Goal: Information Seeking & Learning: Learn about a topic

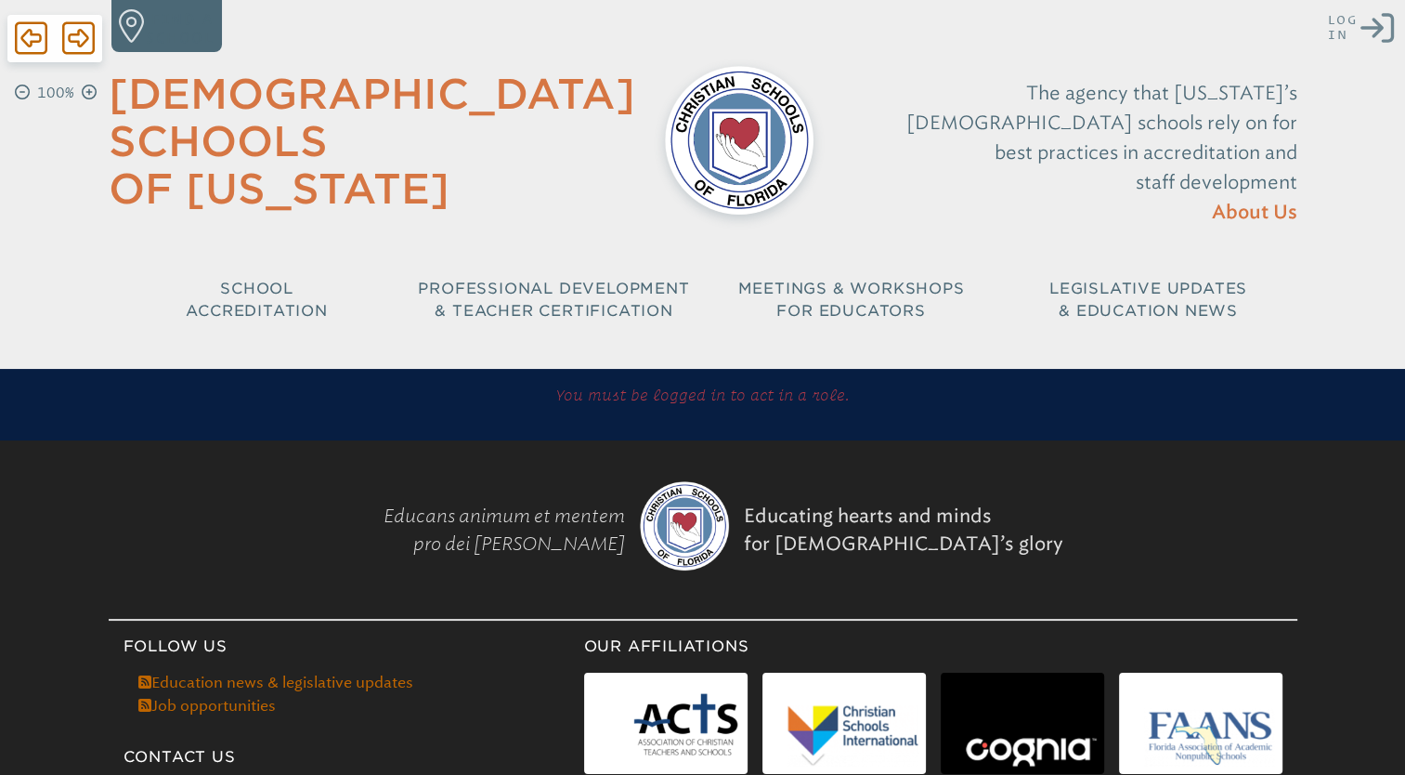
click at [1374, 22] on icon "Log in or Create Account" at bounding box center [1377, 27] width 33 height 33
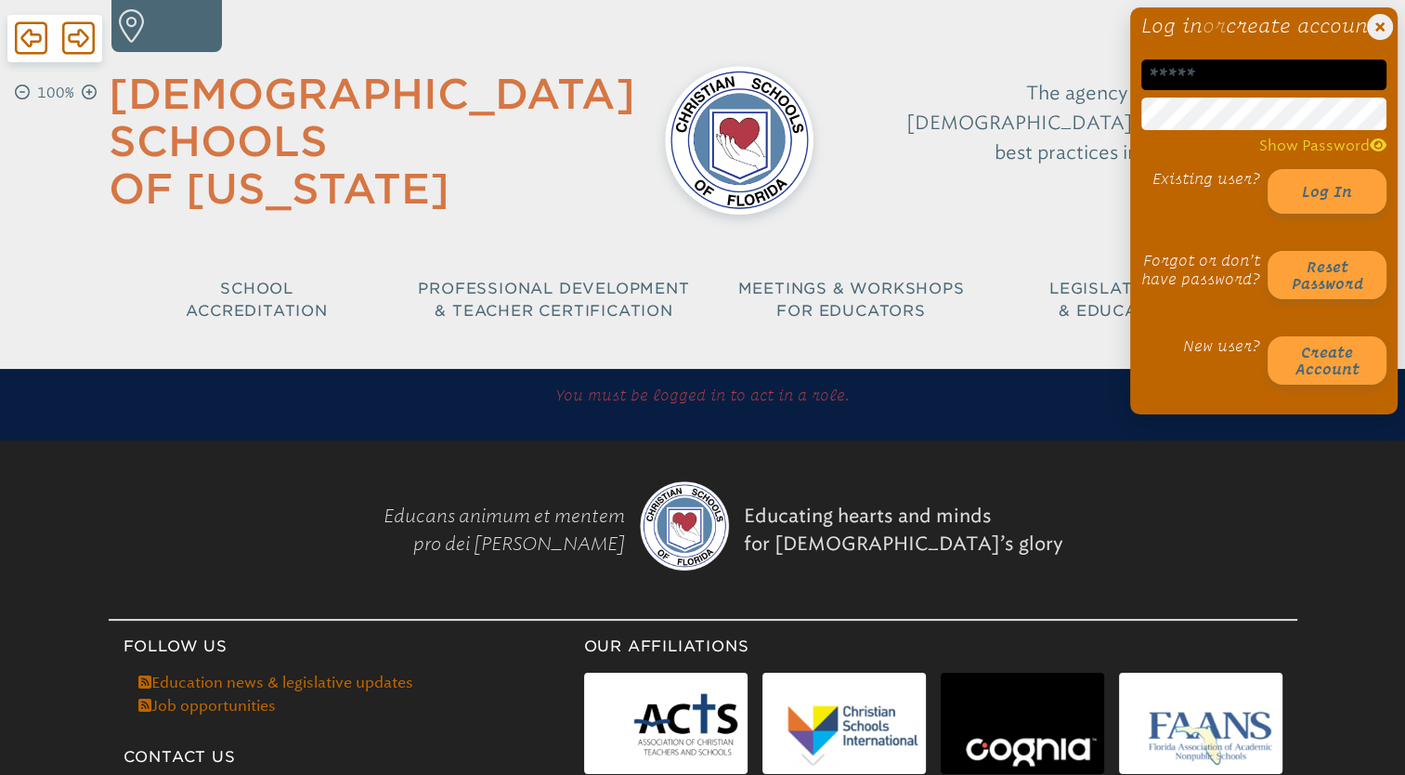
click at [1261, 90] on input "email" at bounding box center [1264, 74] width 245 height 31
type input "**********"
click at [1065, 190] on li "Transformational Education" at bounding box center [1175, 186] width 234 height 20
click at [1326, 214] on button "Log in" at bounding box center [1327, 191] width 119 height 45
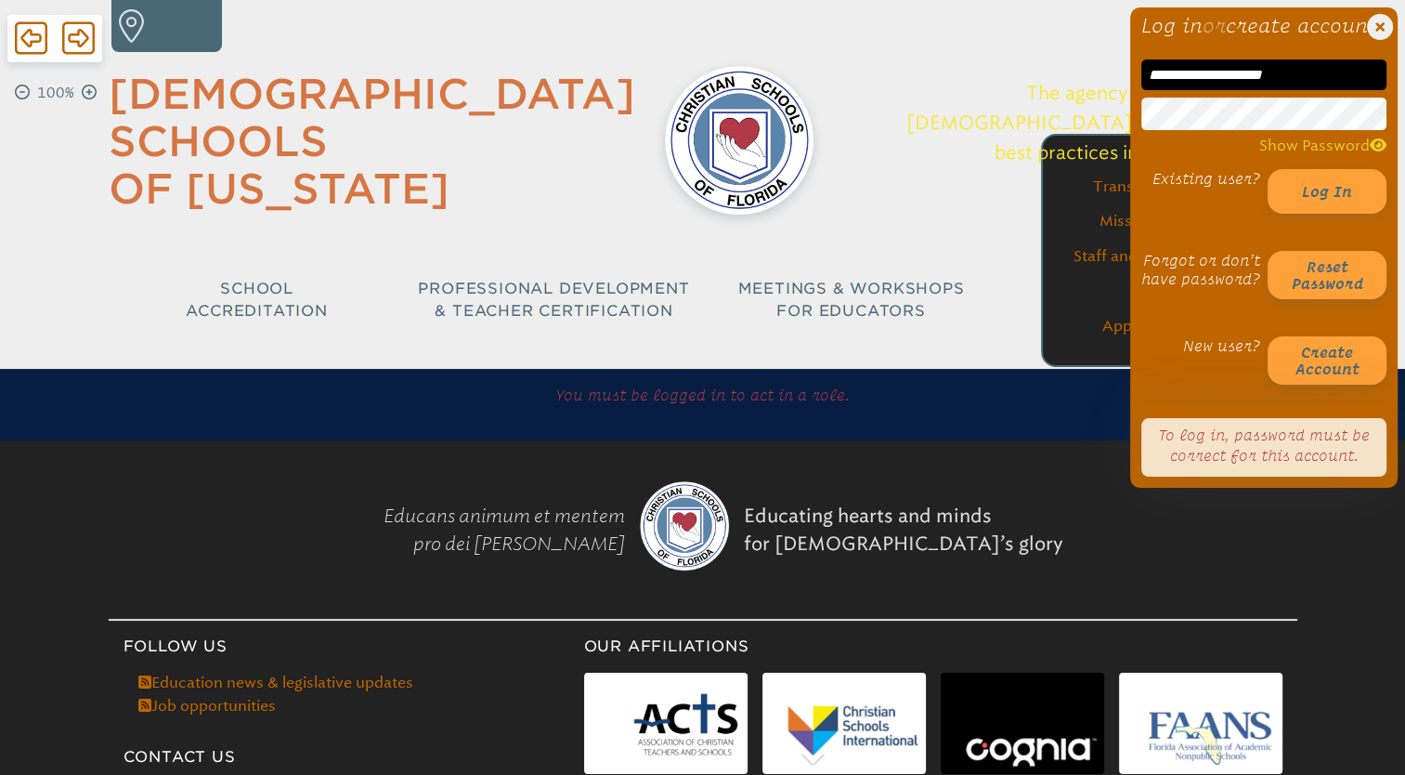
click at [1034, 148] on div "**********" at bounding box center [702, 171] width 1405 height 342
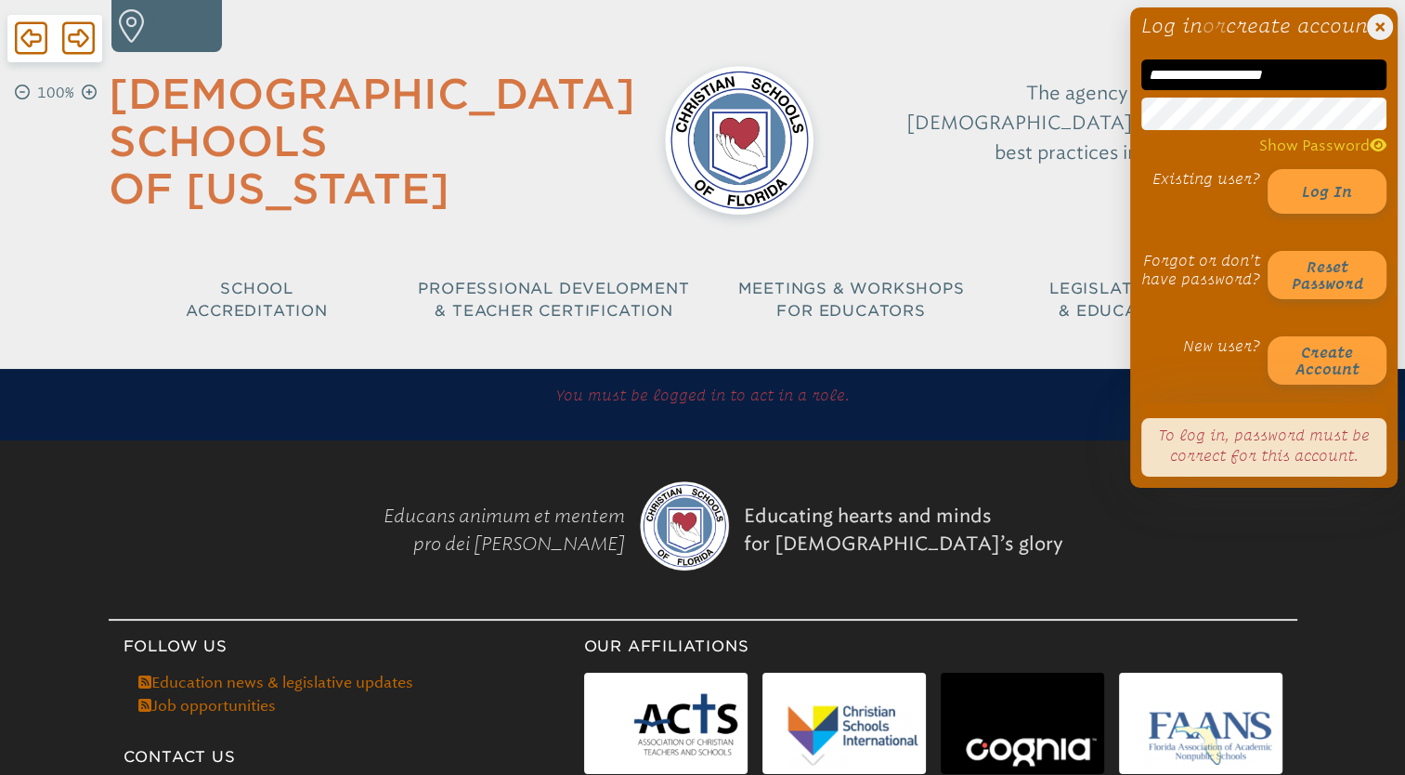
click at [1157, 325] on div "Existing user? Log in Forgot or don’t have password? Reset password New user? C…" at bounding box center [1264, 277] width 245 height 216
click at [1322, 214] on button "Log in" at bounding box center [1327, 191] width 119 height 45
click at [1380, 24] on icon "Close Login Area" at bounding box center [1380, 27] width 26 height 26
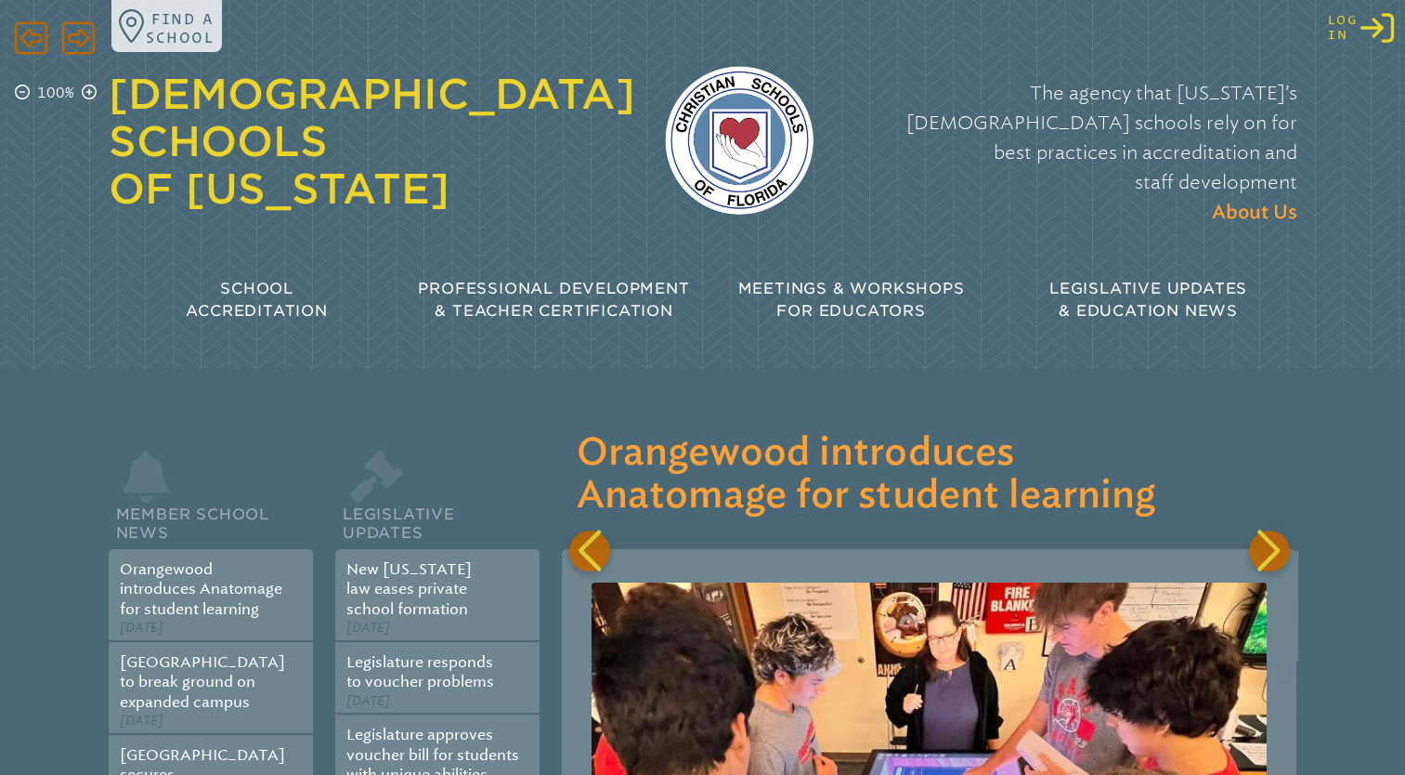
click at [1375, 20] on icon at bounding box center [1377, 28] width 33 height 30
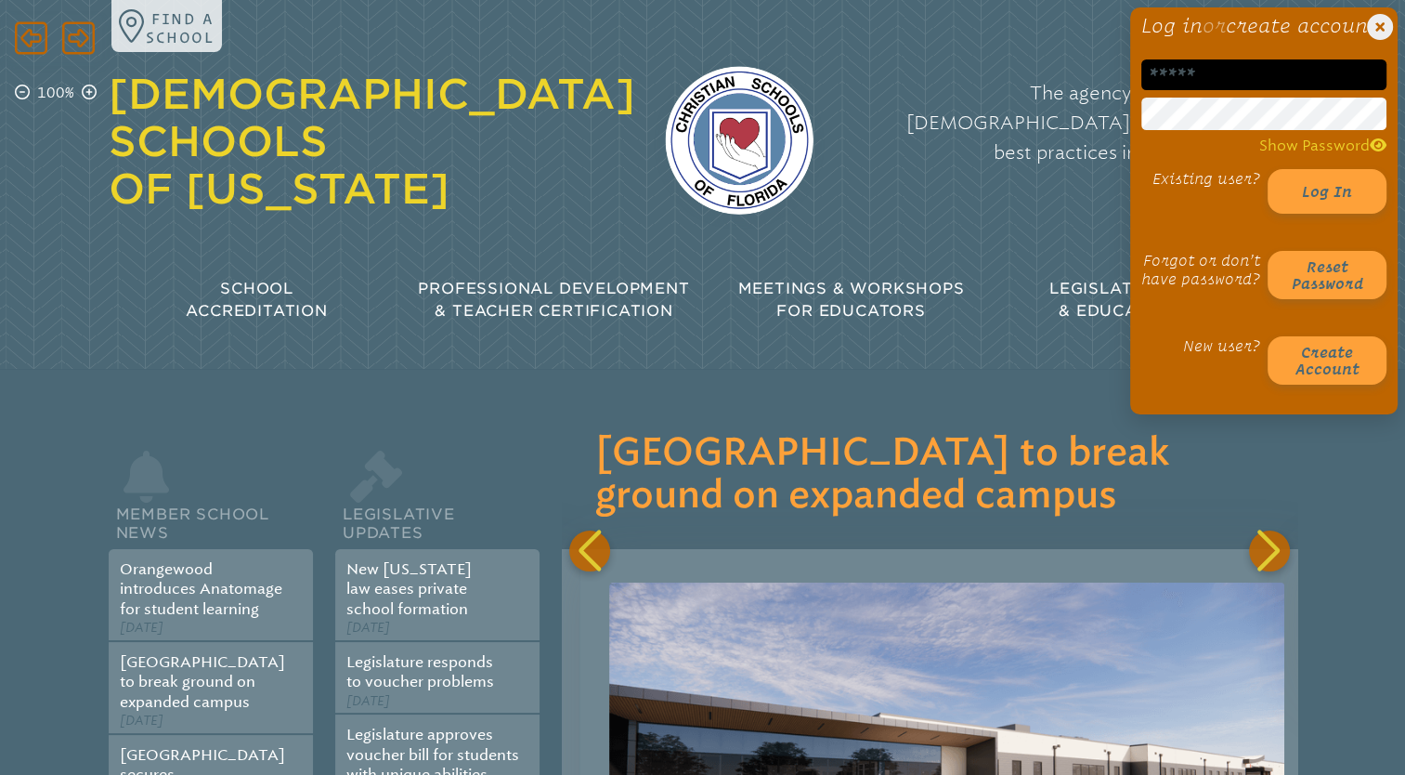
scroll to position [0, 735]
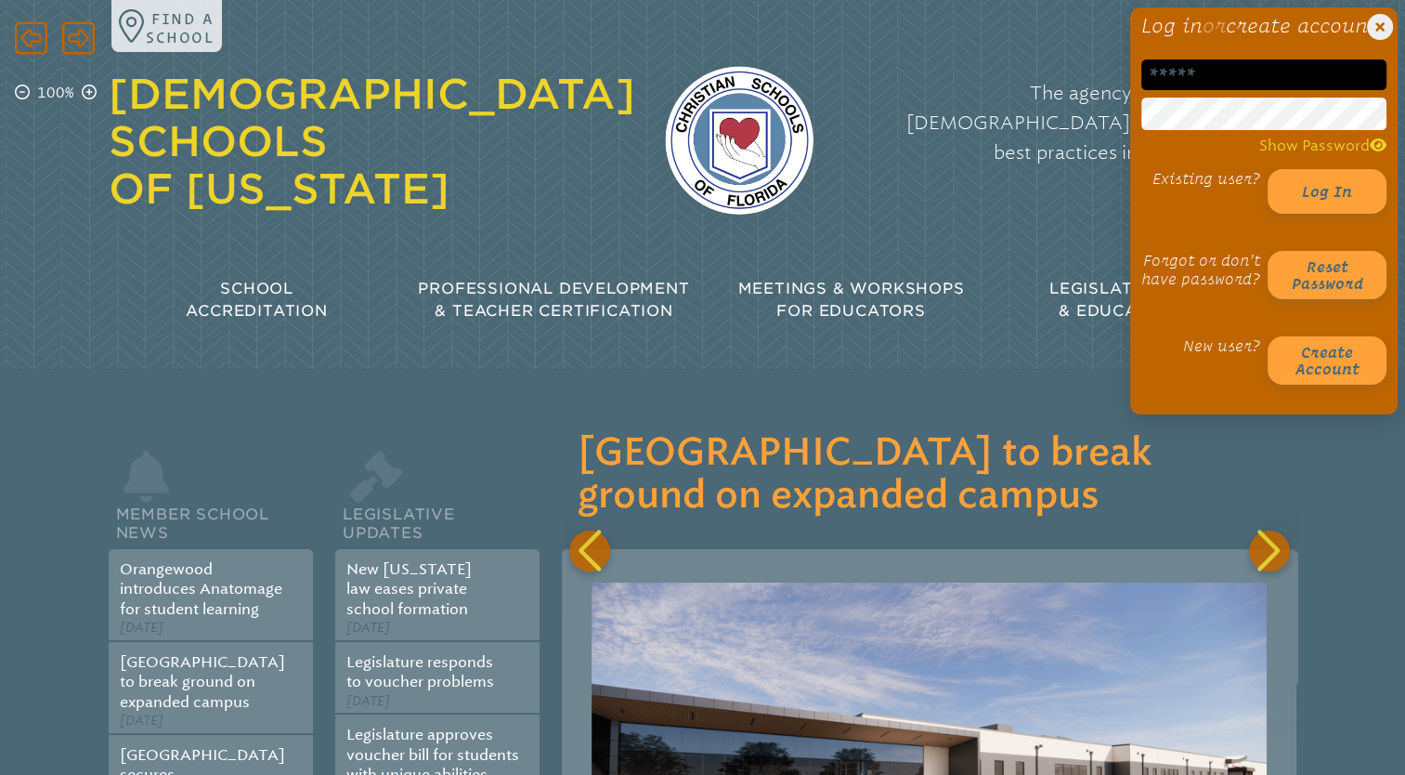
click at [1278, 85] on input "email" at bounding box center [1264, 74] width 245 height 31
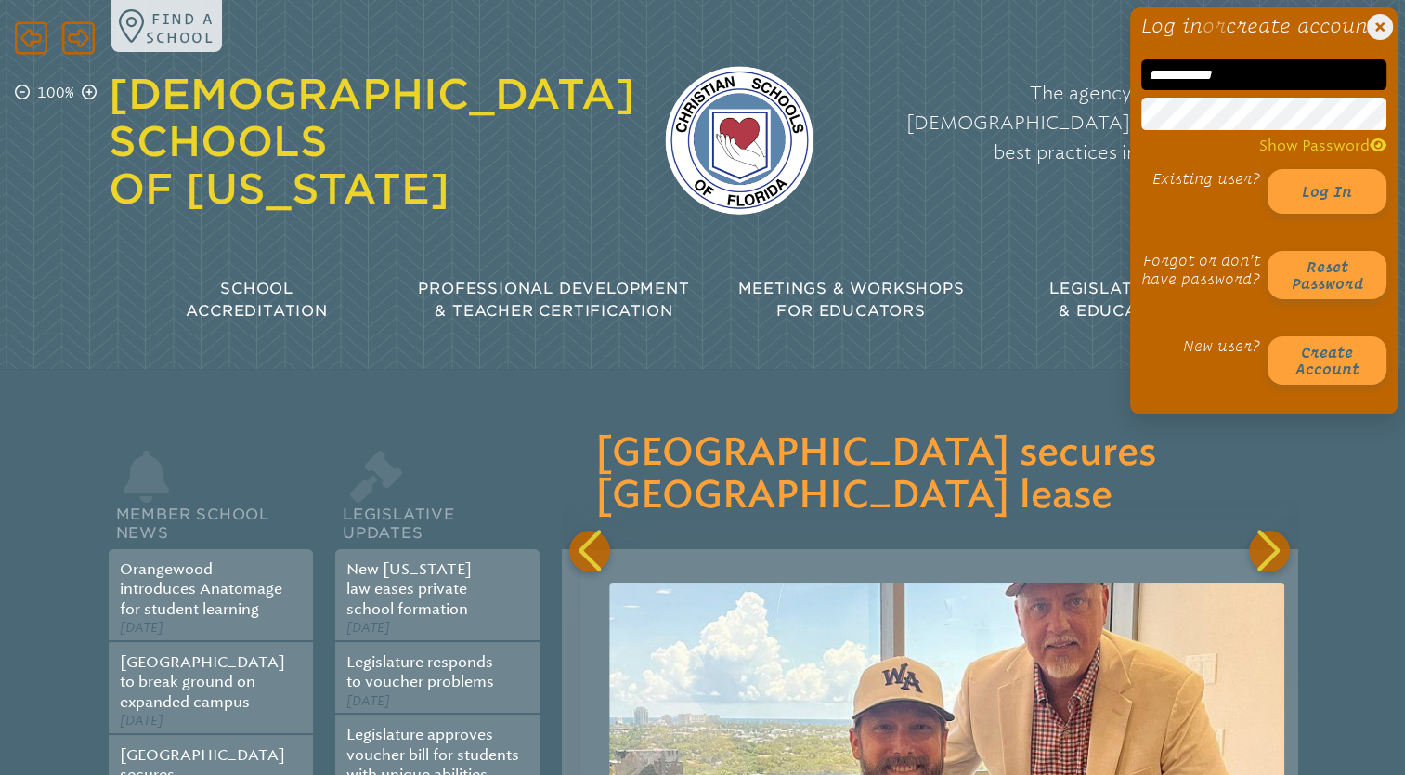
scroll to position [0, 1470]
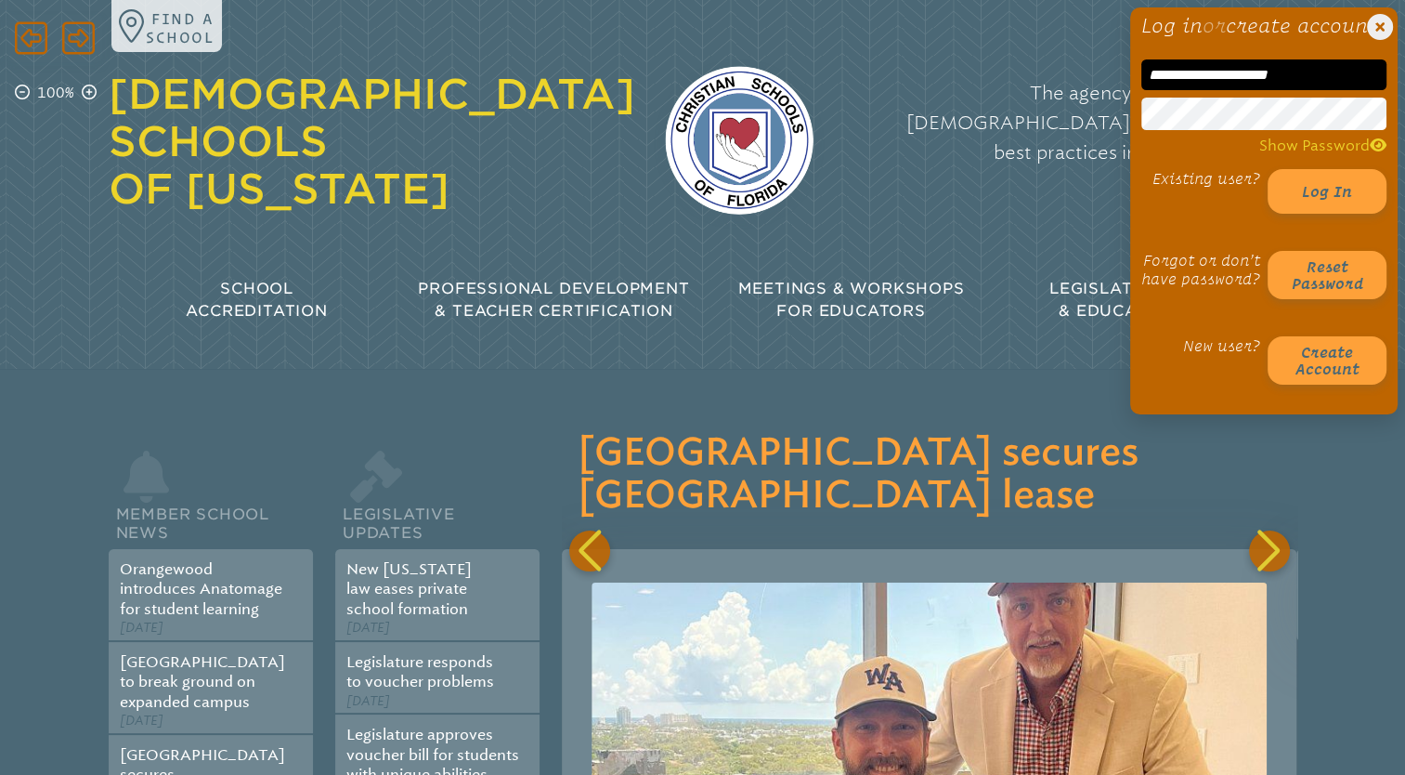
type input "**********"
click at [1185, 37] on h1 "Log in or create account" at bounding box center [1264, 26] width 245 height 22
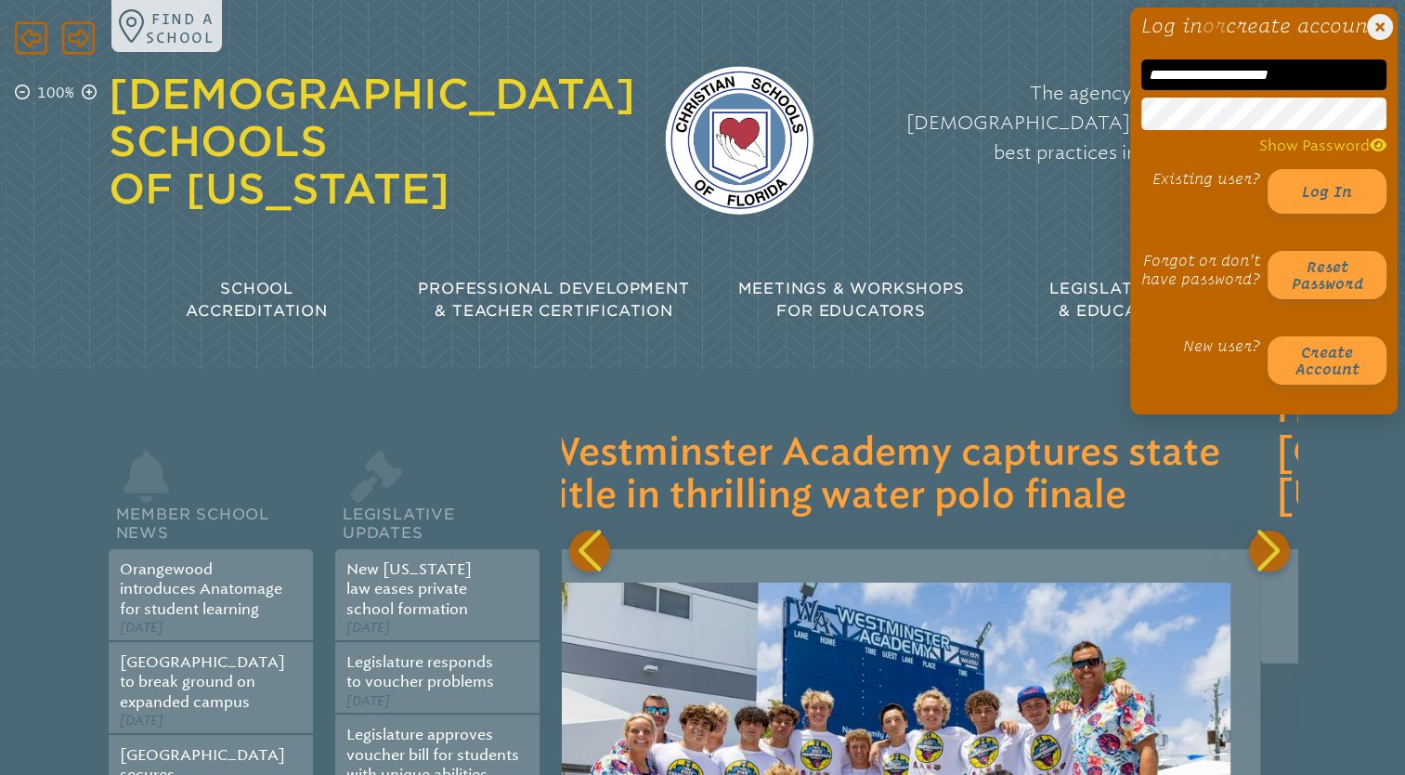
scroll to position [0, 2203]
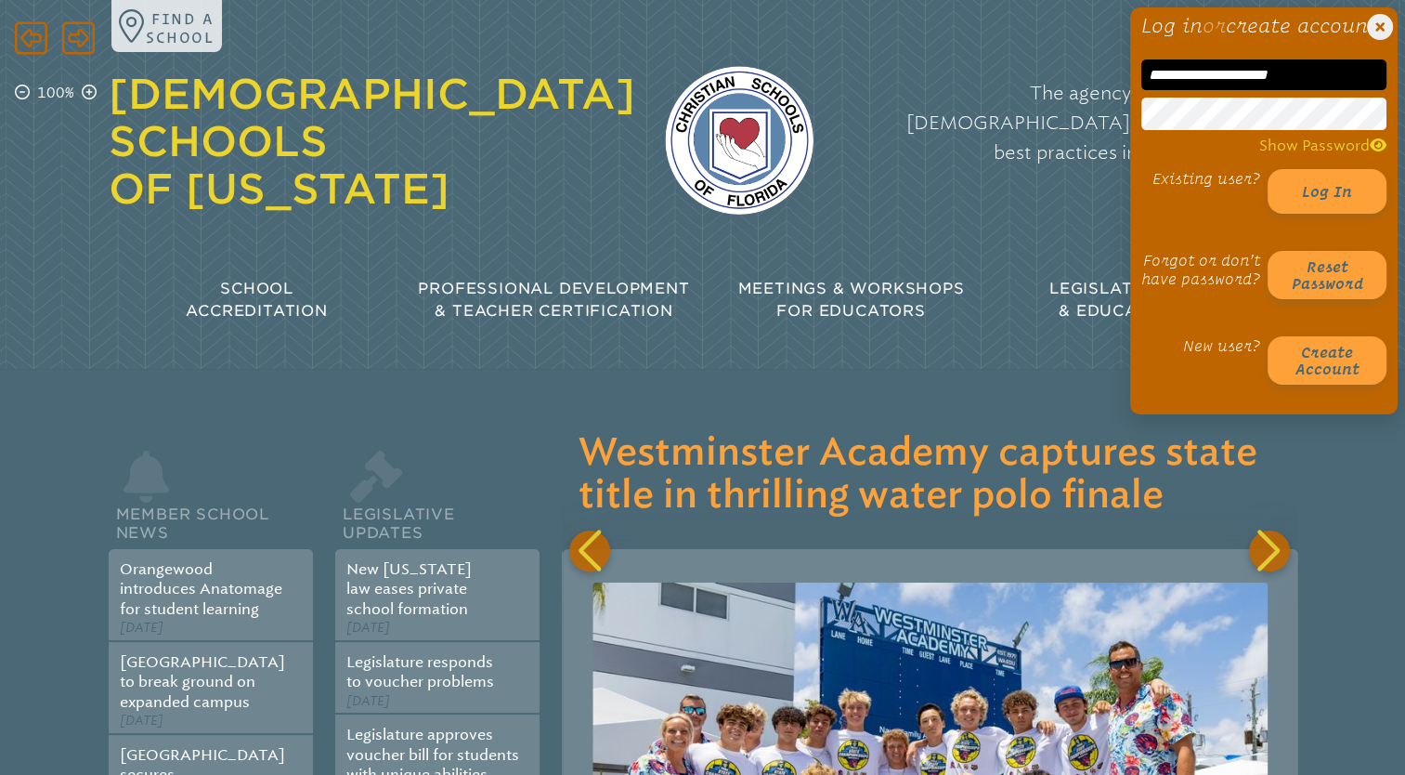
click at [1150, 341] on div "Existing user? Log in Forgot or don’t have password? Reset password New user? C…" at bounding box center [1264, 277] width 245 height 216
click at [1304, 210] on button "Log in" at bounding box center [1327, 191] width 119 height 45
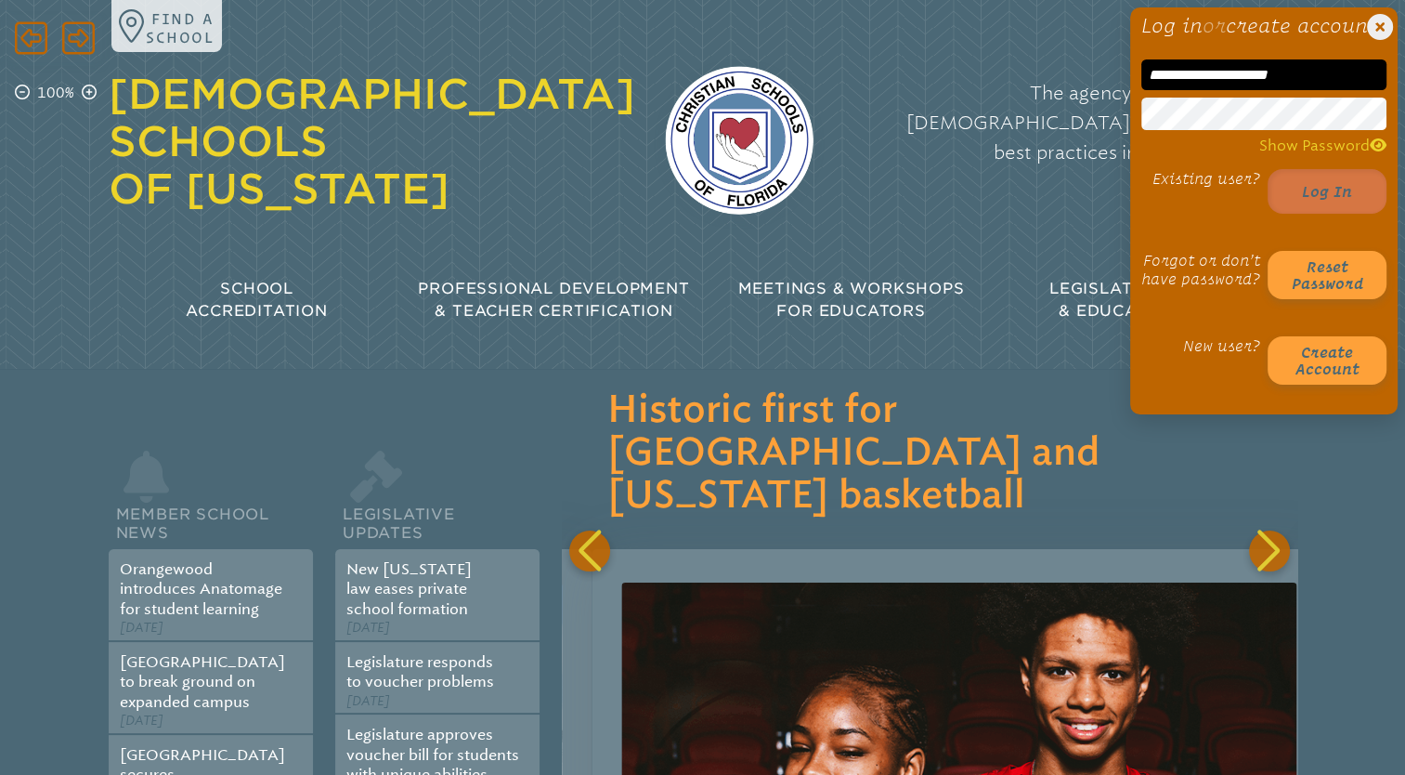
scroll to position [0, 2939]
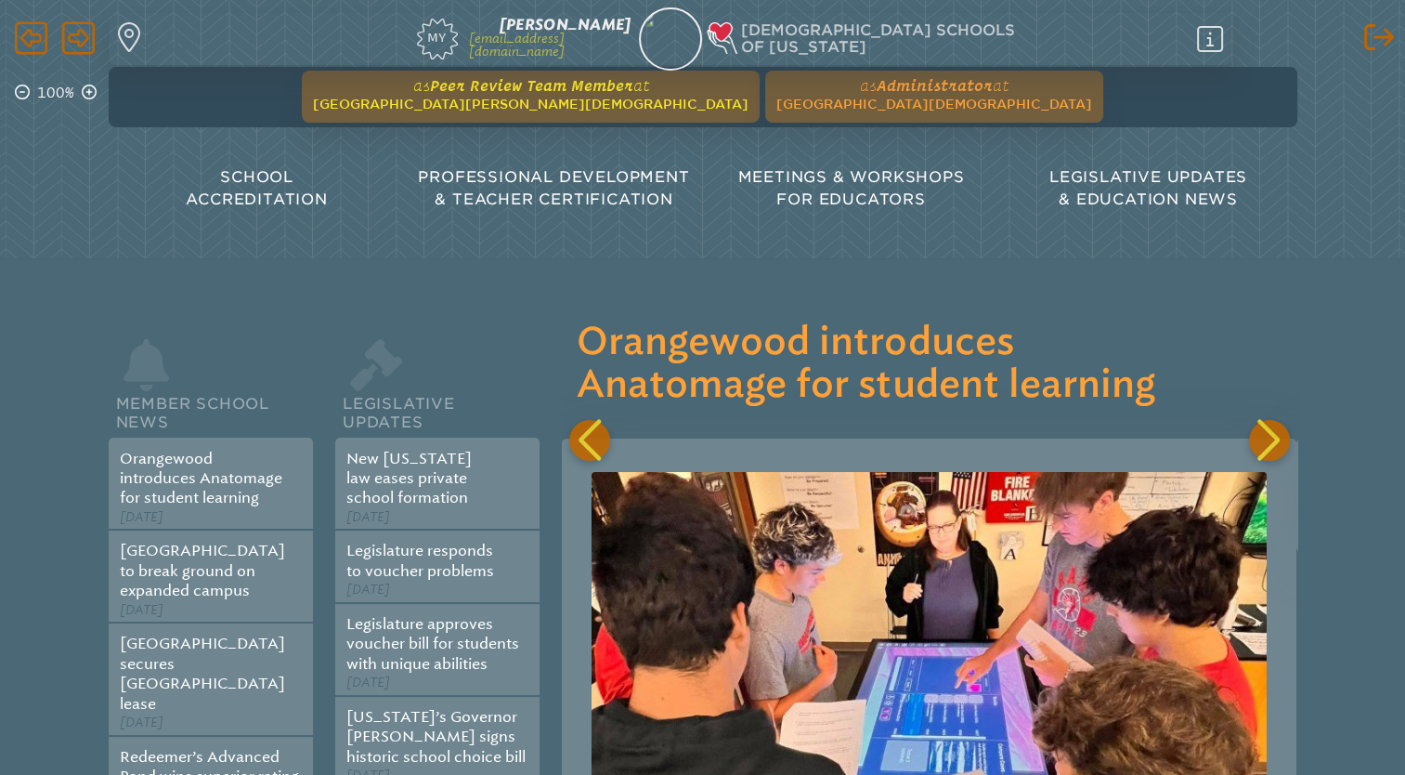
click at [574, 99] on span "[GEOGRAPHIC_DATA][PERSON_NAME][DEMOGRAPHIC_DATA]" at bounding box center [531, 104] width 436 height 15
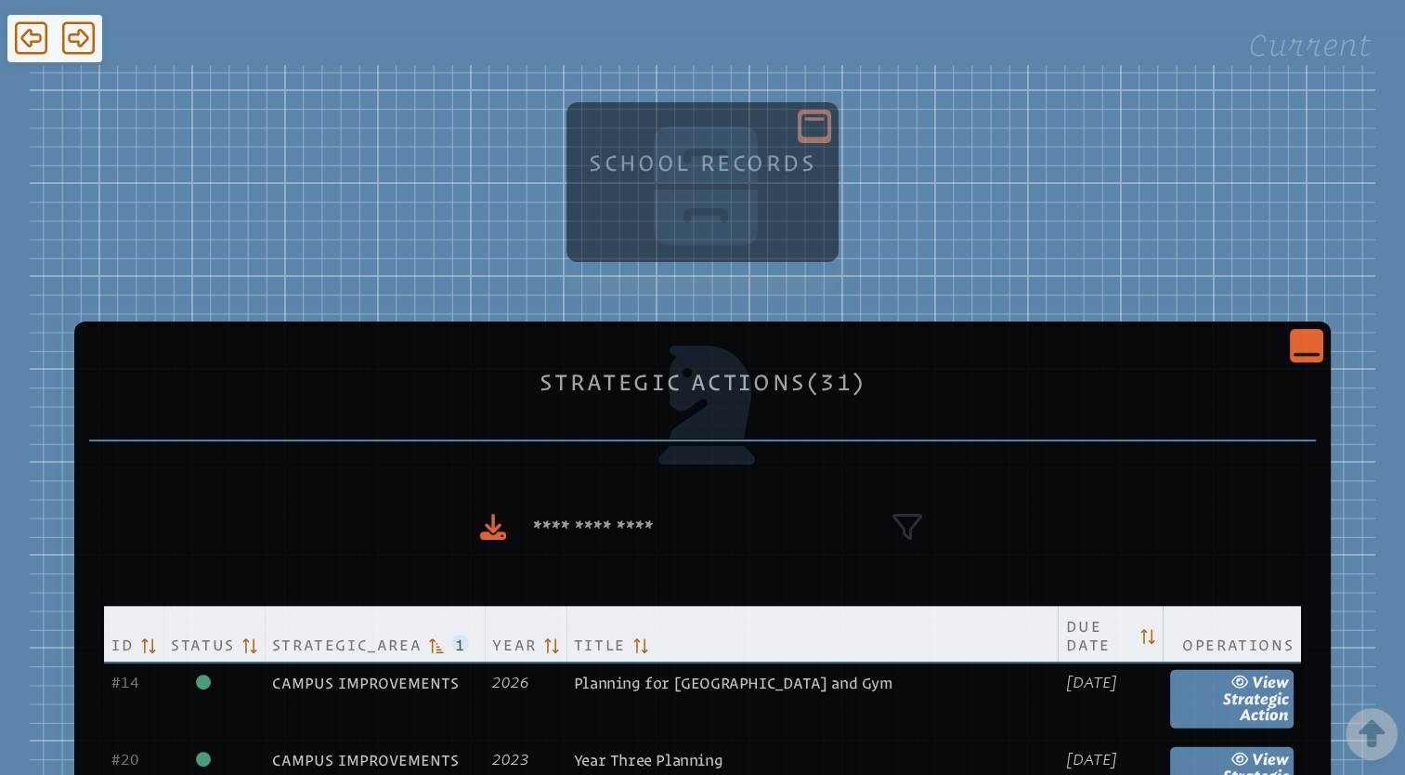
scroll to position [281, 0]
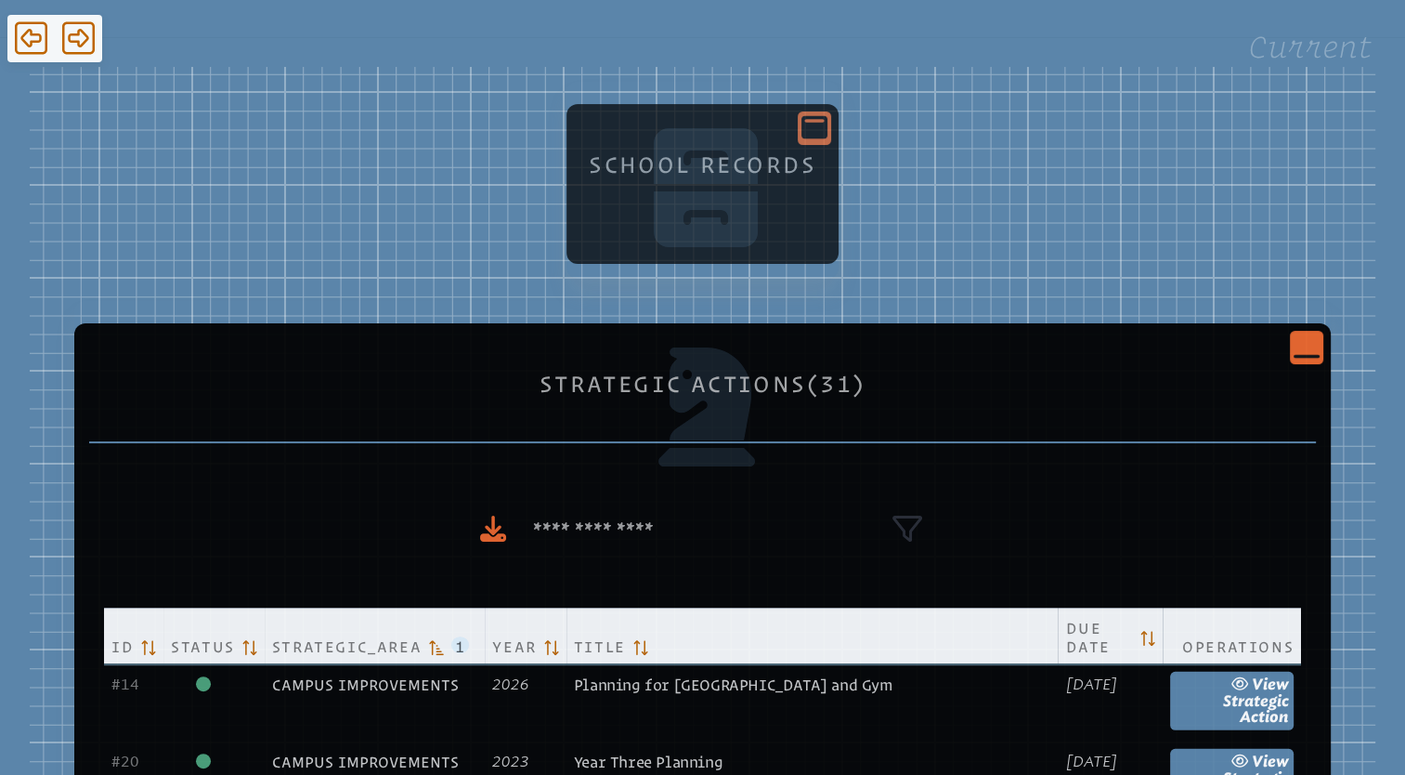
click at [814, 136] on icon at bounding box center [815, 127] width 26 height 23
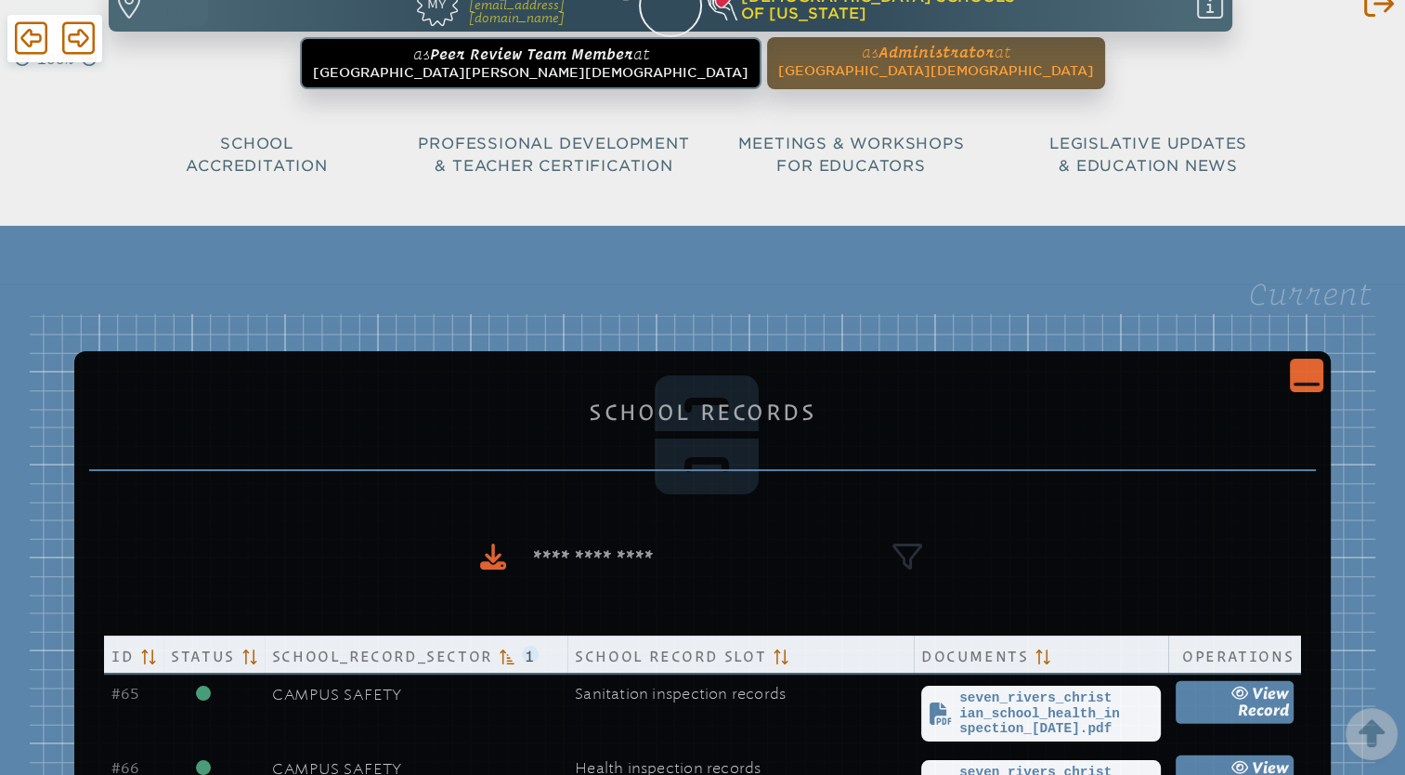
scroll to position [0, 0]
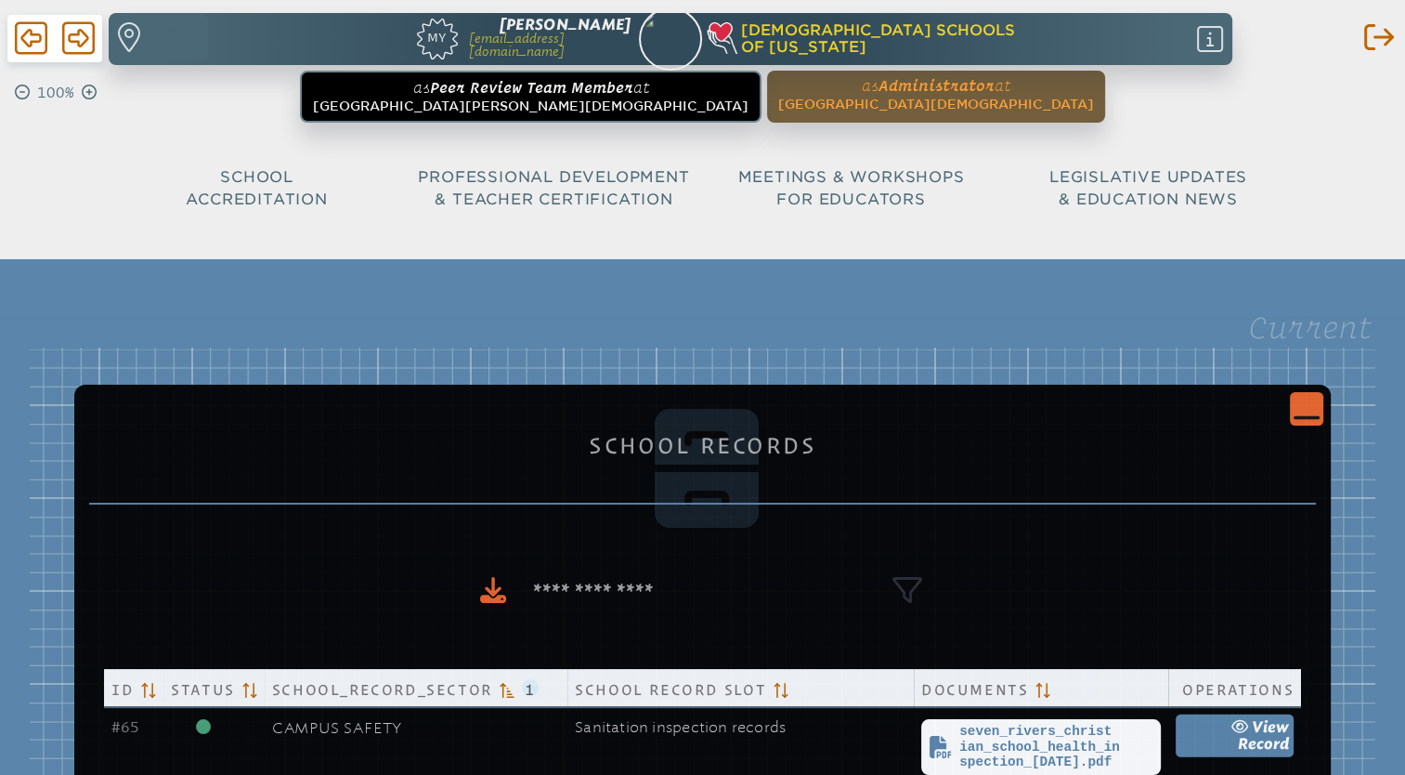
click at [1305, 407] on icon "Close Console" at bounding box center [1307, 408] width 26 height 26
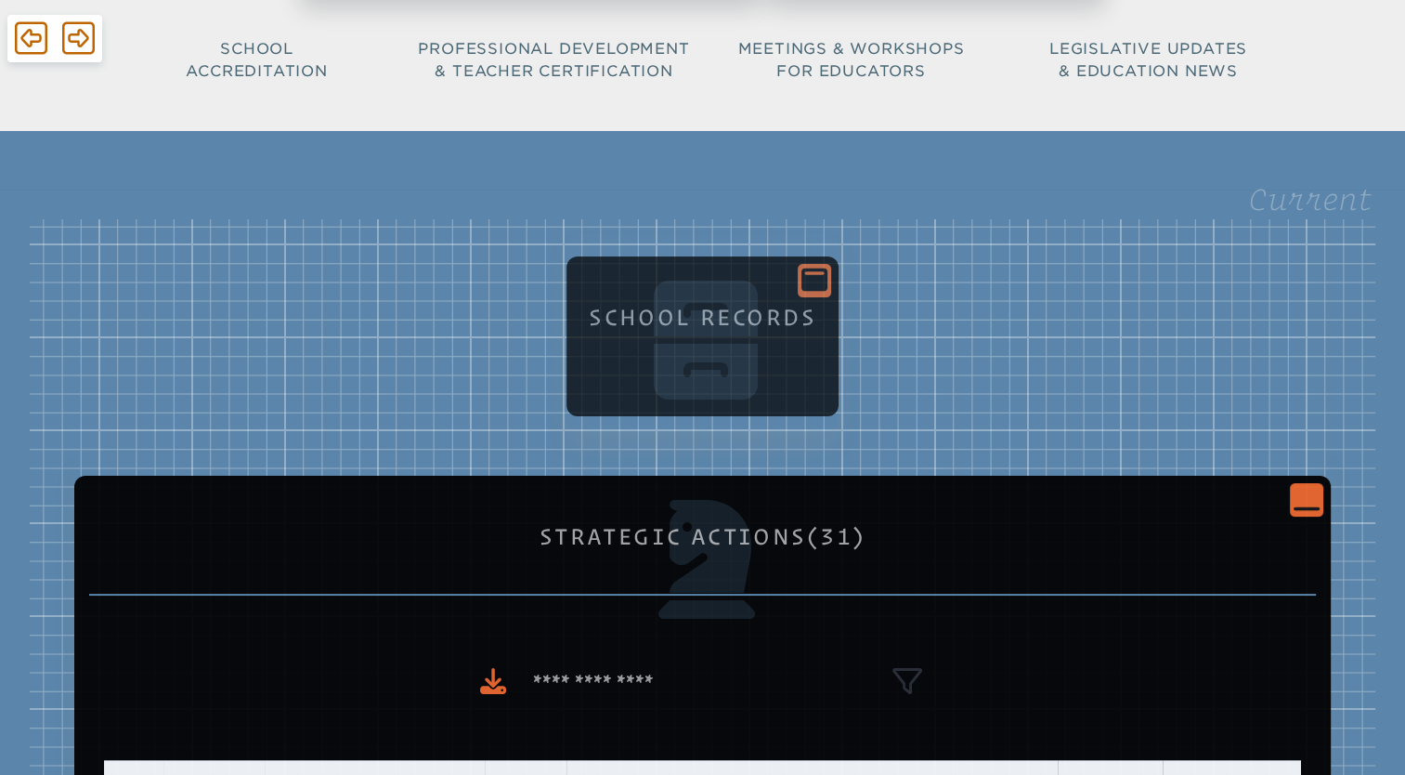
scroll to position [130, 0]
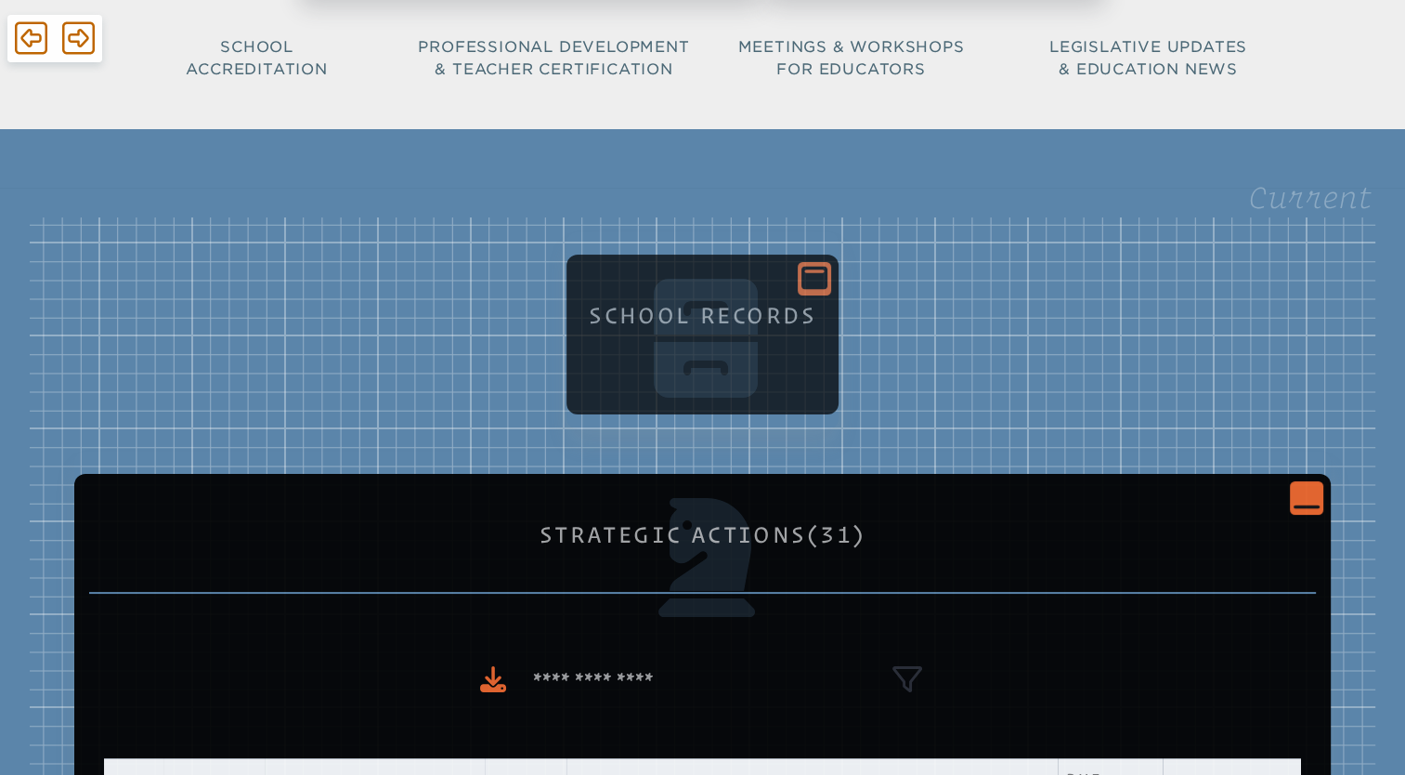
click at [1320, 502] on div "Close Console" at bounding box center [1306, 497] width 33 height 33
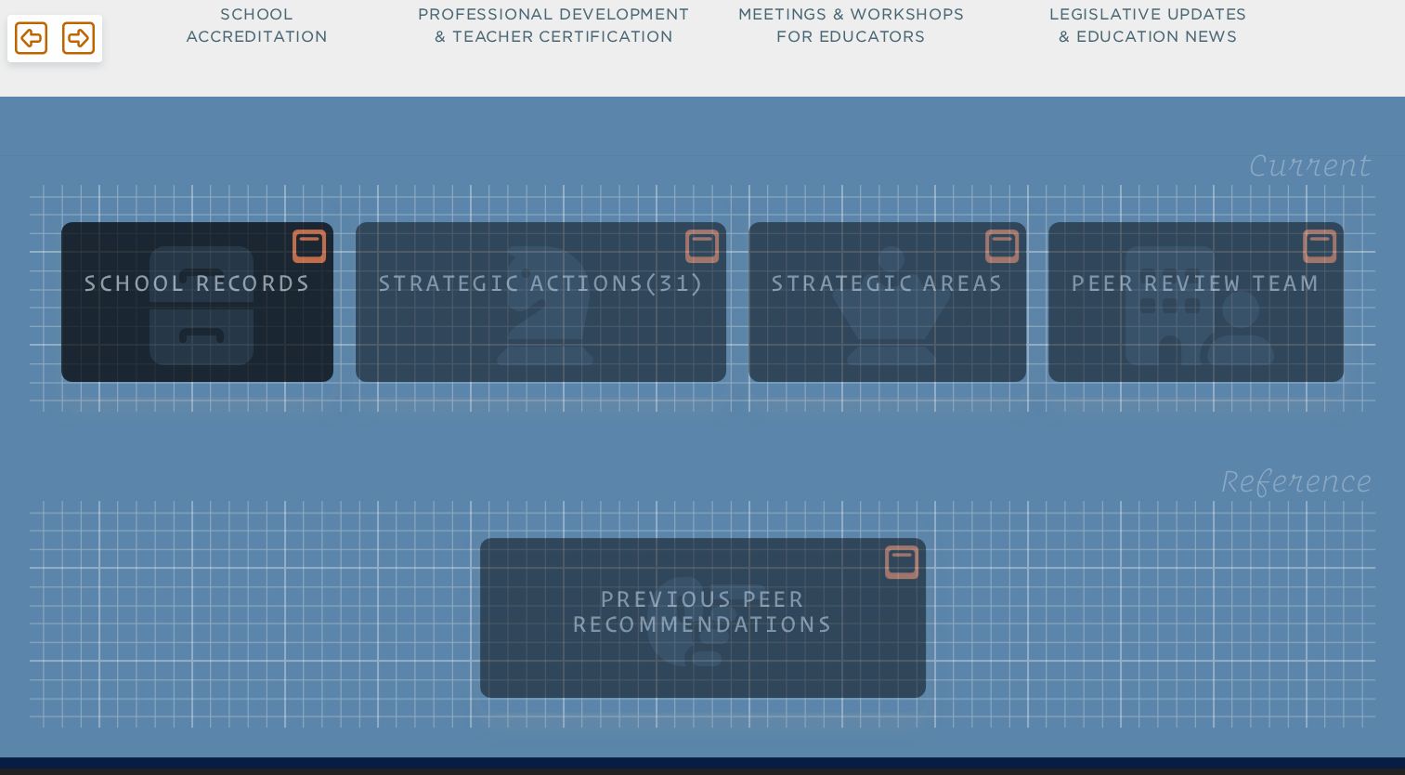
scroll to position [126, 0]
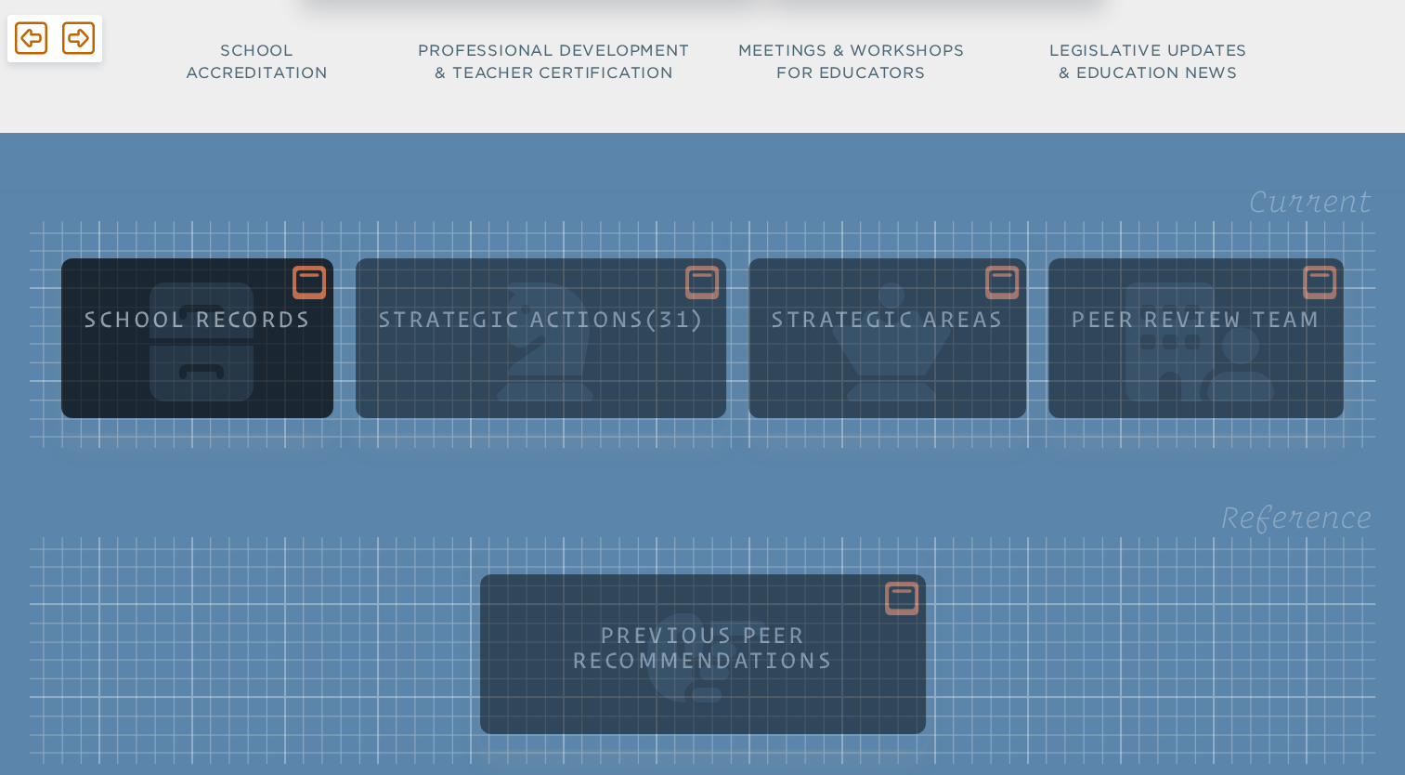
click at [314, 285] on icon at bounding box center [309, 281] width 26 height 23
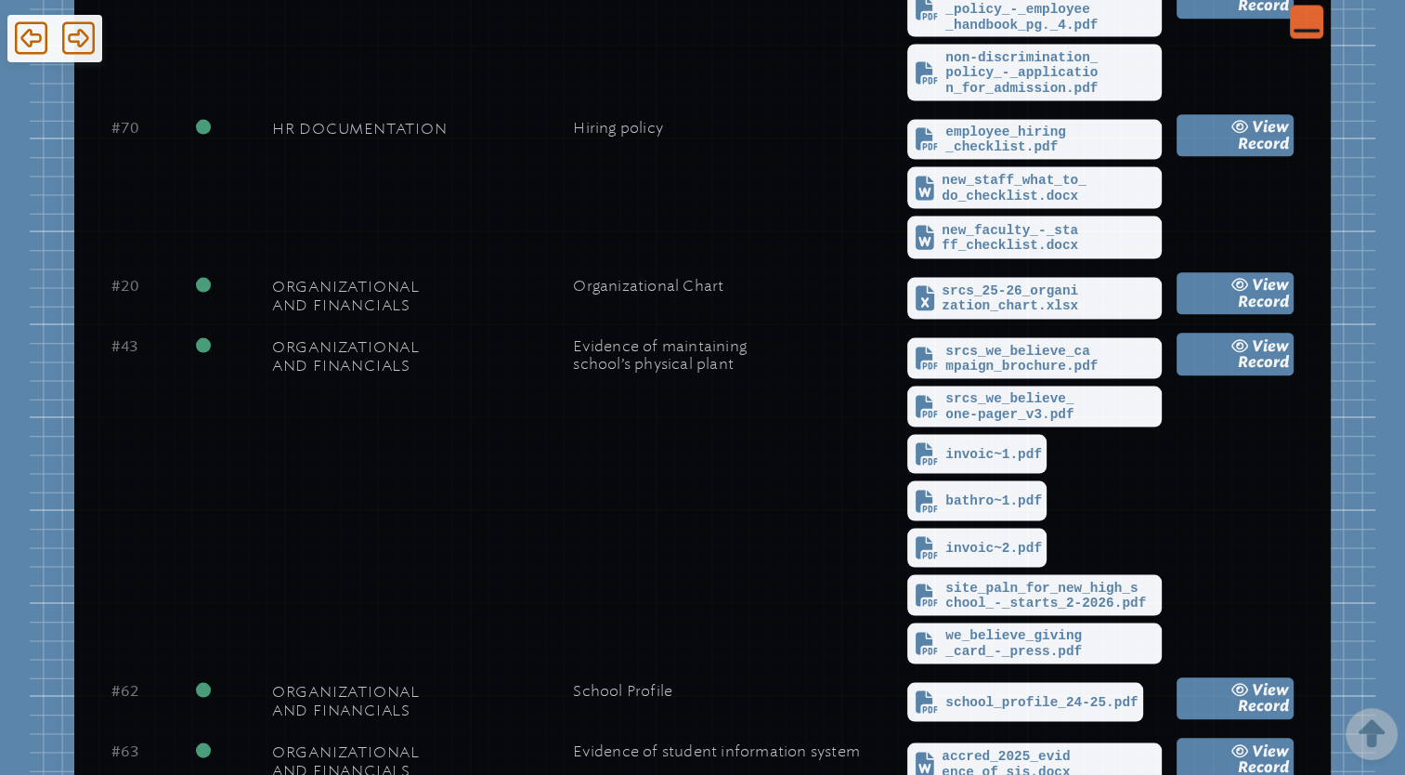
scroll to position [3586, 0]
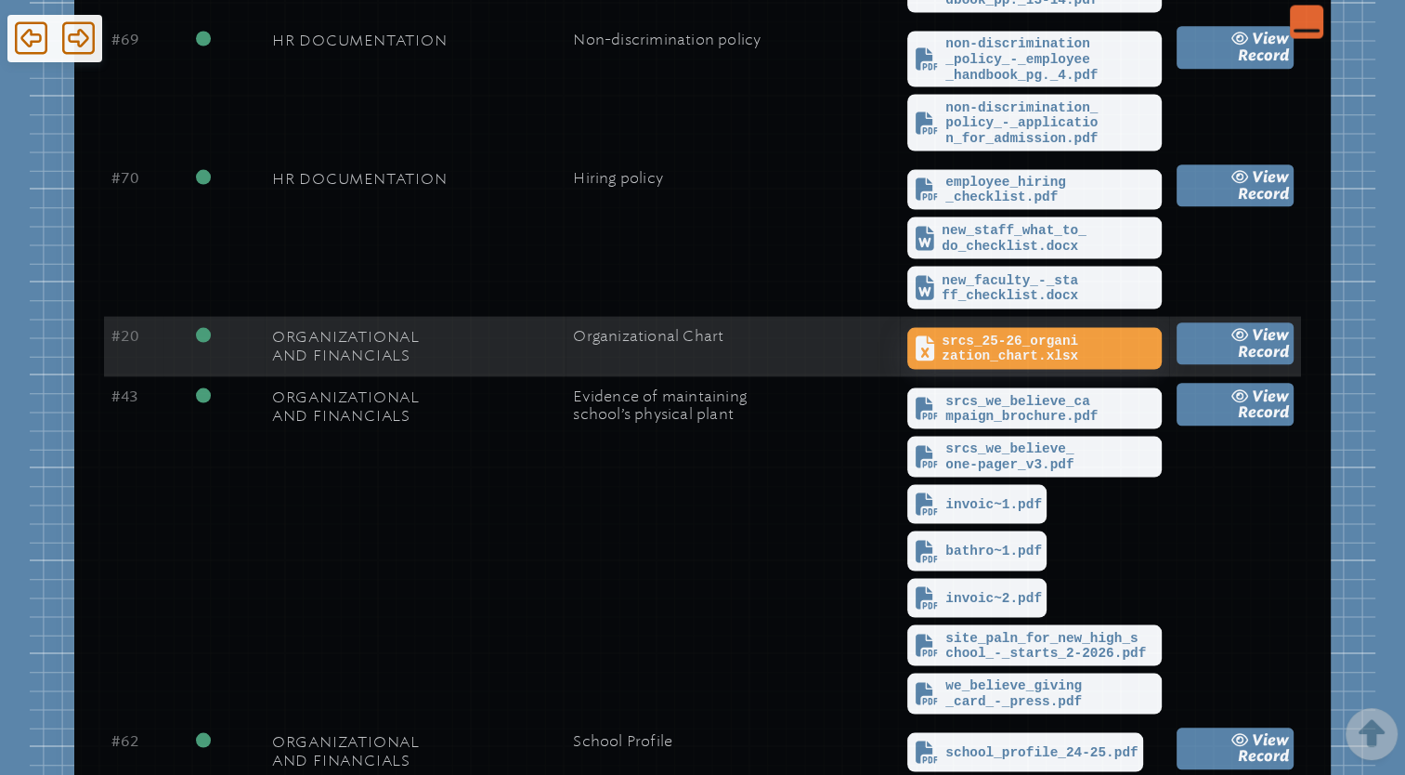
click at [974, 335] on span "srcs_25-26_organization_chart.xlsx" at bounding box center [1049, 348] width 215 height 31
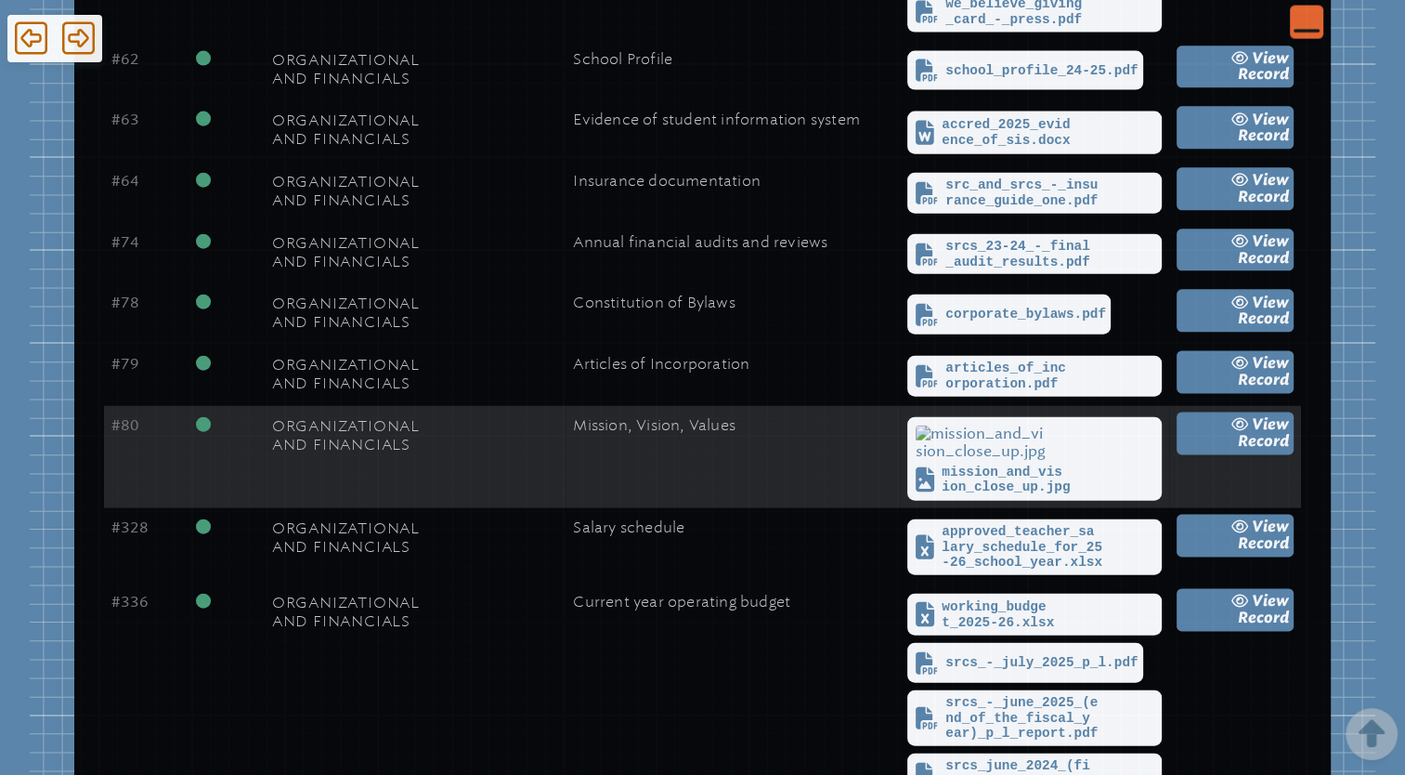
scroll to position [4269, 0]
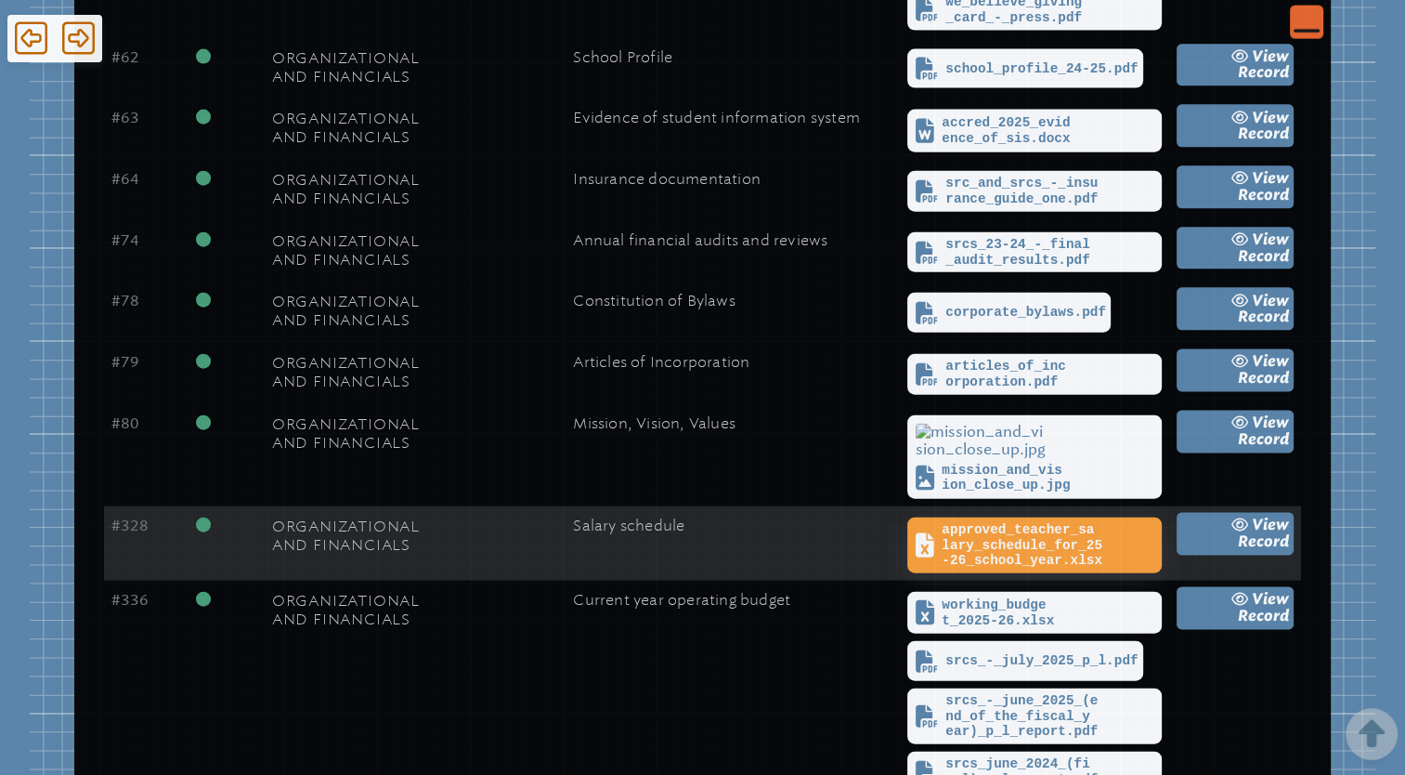
click at [973, 525] on span "approved_teacher_salary_schedule_for_25-26_school_year.xlsx" at bounding box center [1049, 545] width 215 height 46
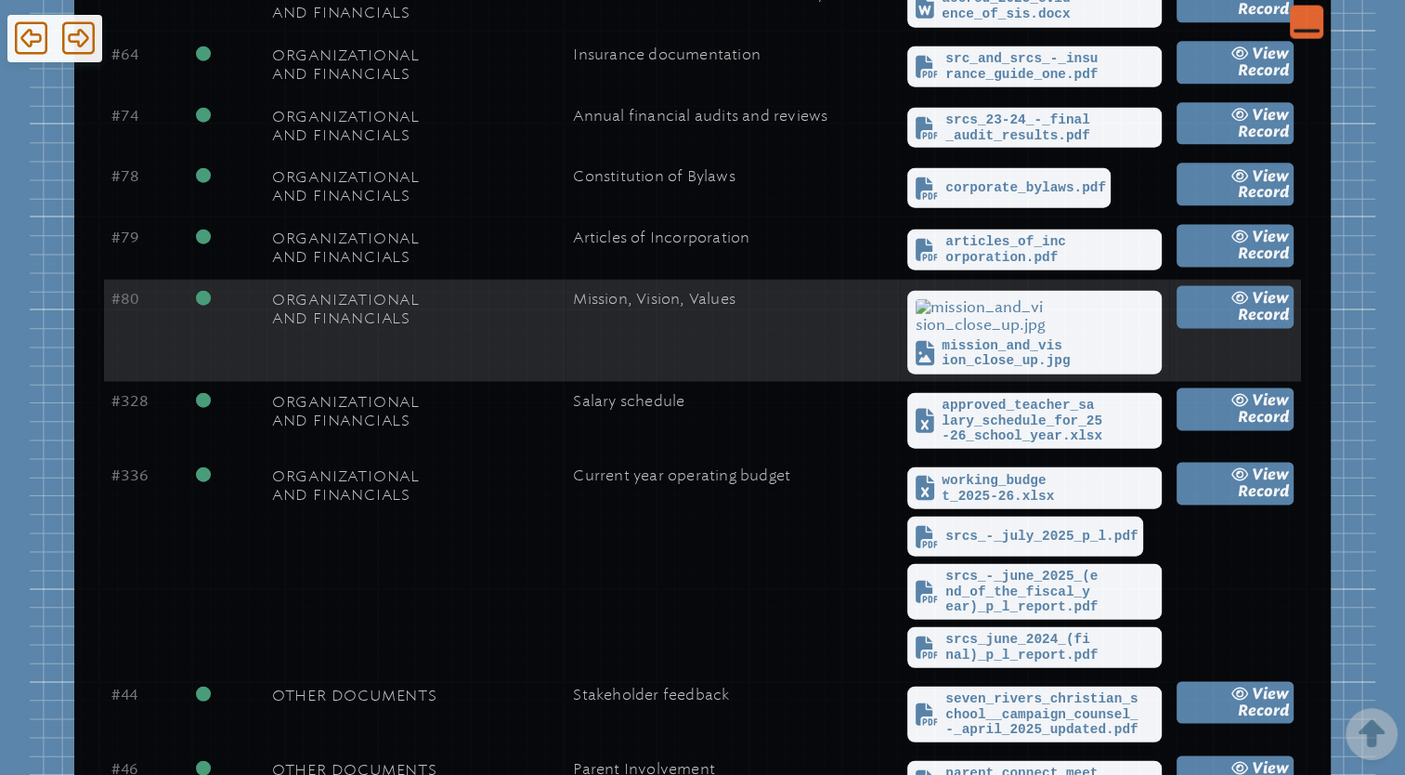
scroll to position [4396, 0]
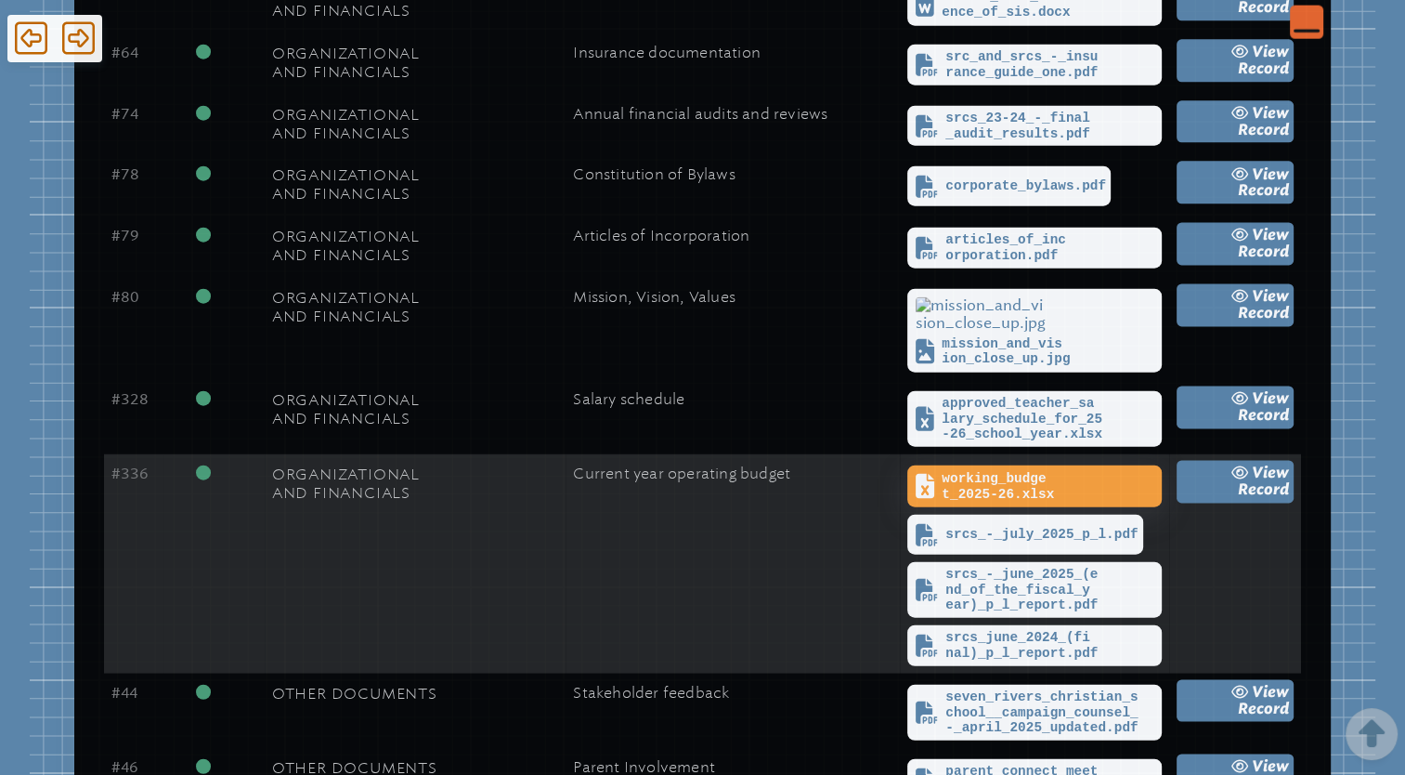
click at [973, 470] on span "working_budget_2025-26.xlsx" at bounding box center [1034, 486] width 244 height 33
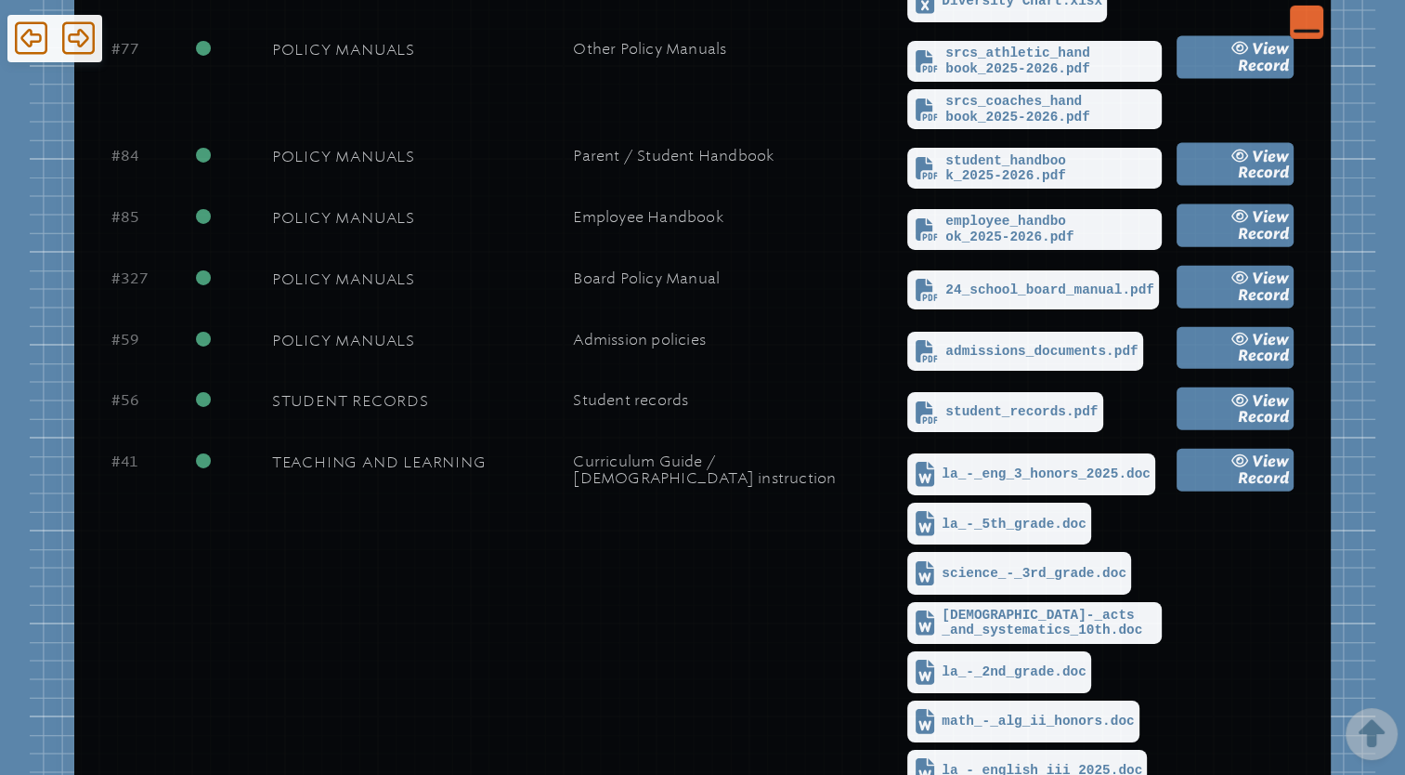
scroll to position [6214, 0]
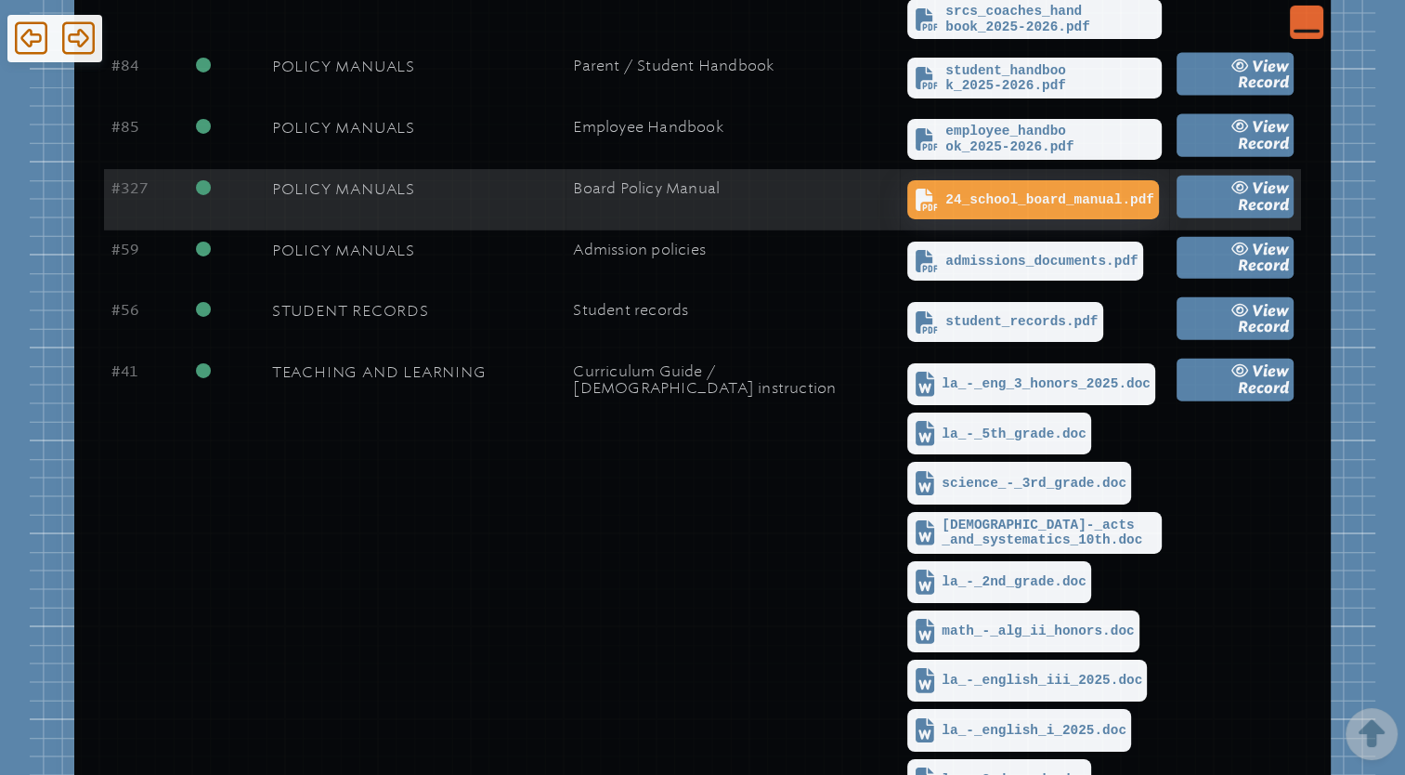
click at [973, 185] on span "24_school_board_manual.pdf" at bounding box center [1033, 200] width 242 height 30
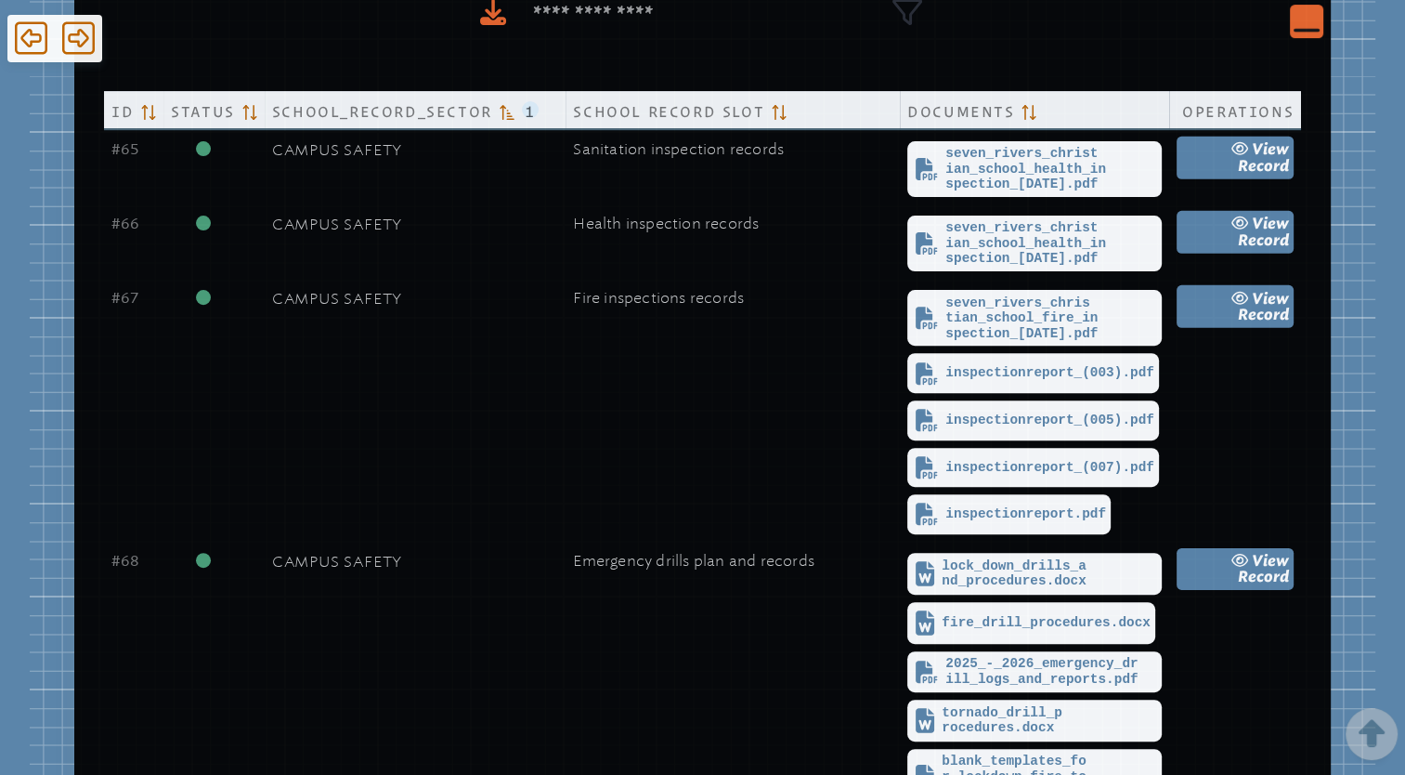
scroll to position [0, 0]
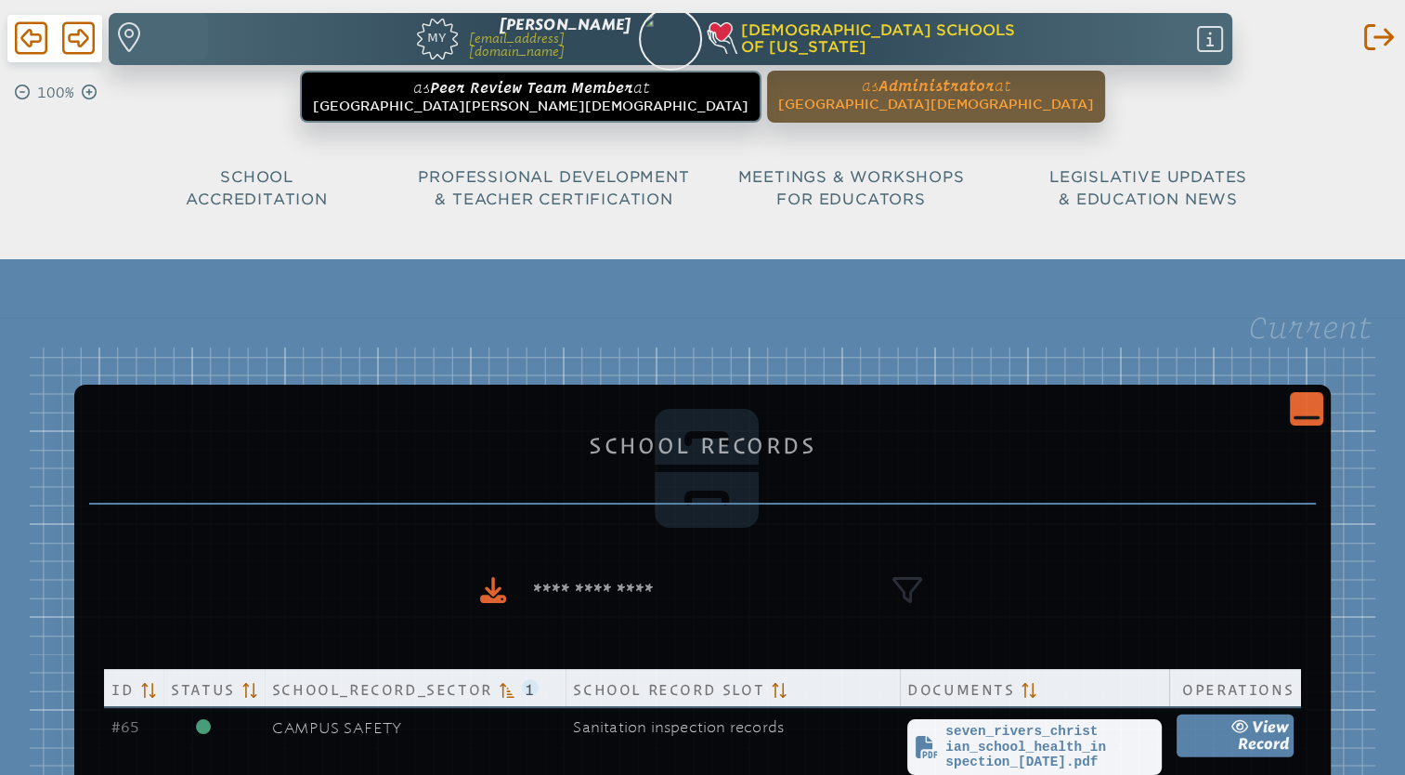
click at [1305, 403] on icon "Close Console" at bounding box center [1307, 408] width 26 height 26
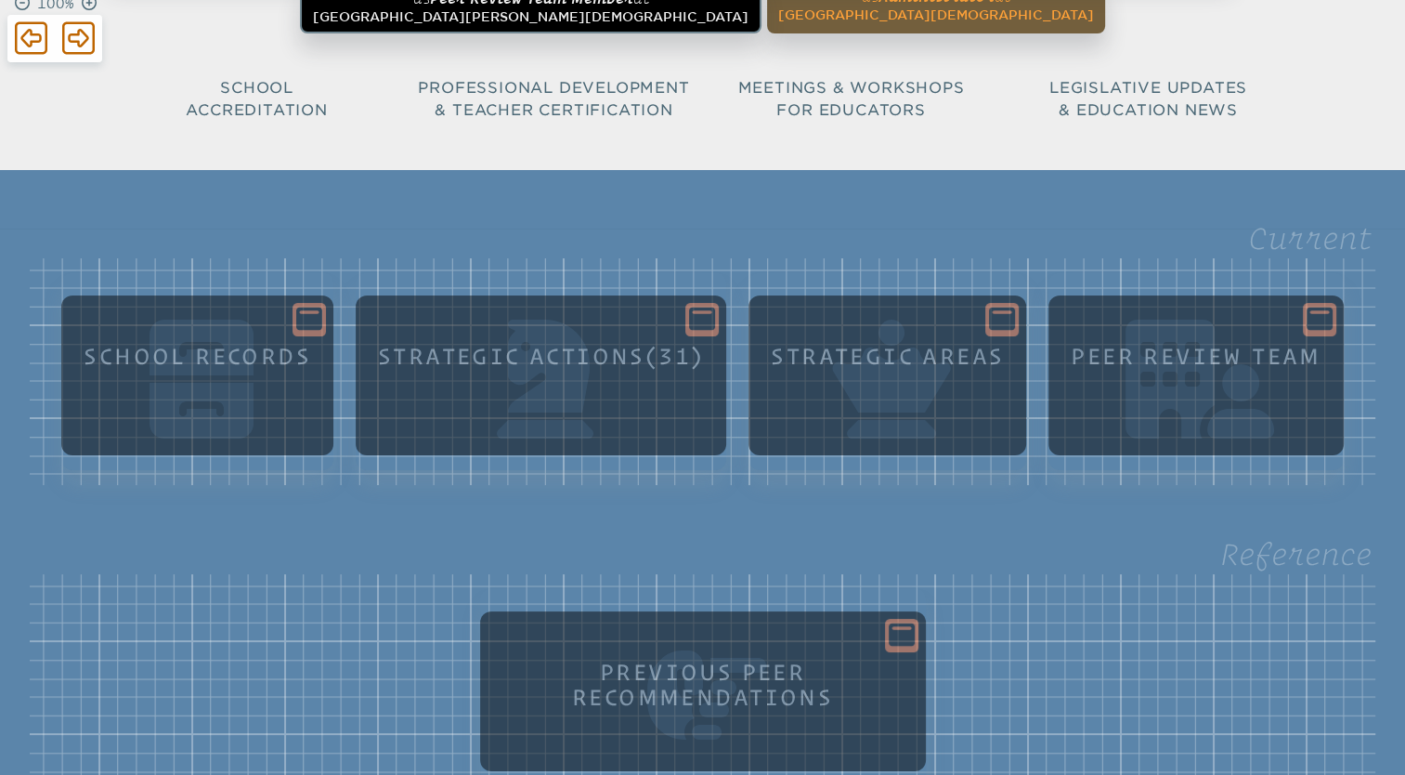
scroll to position [108, 0]
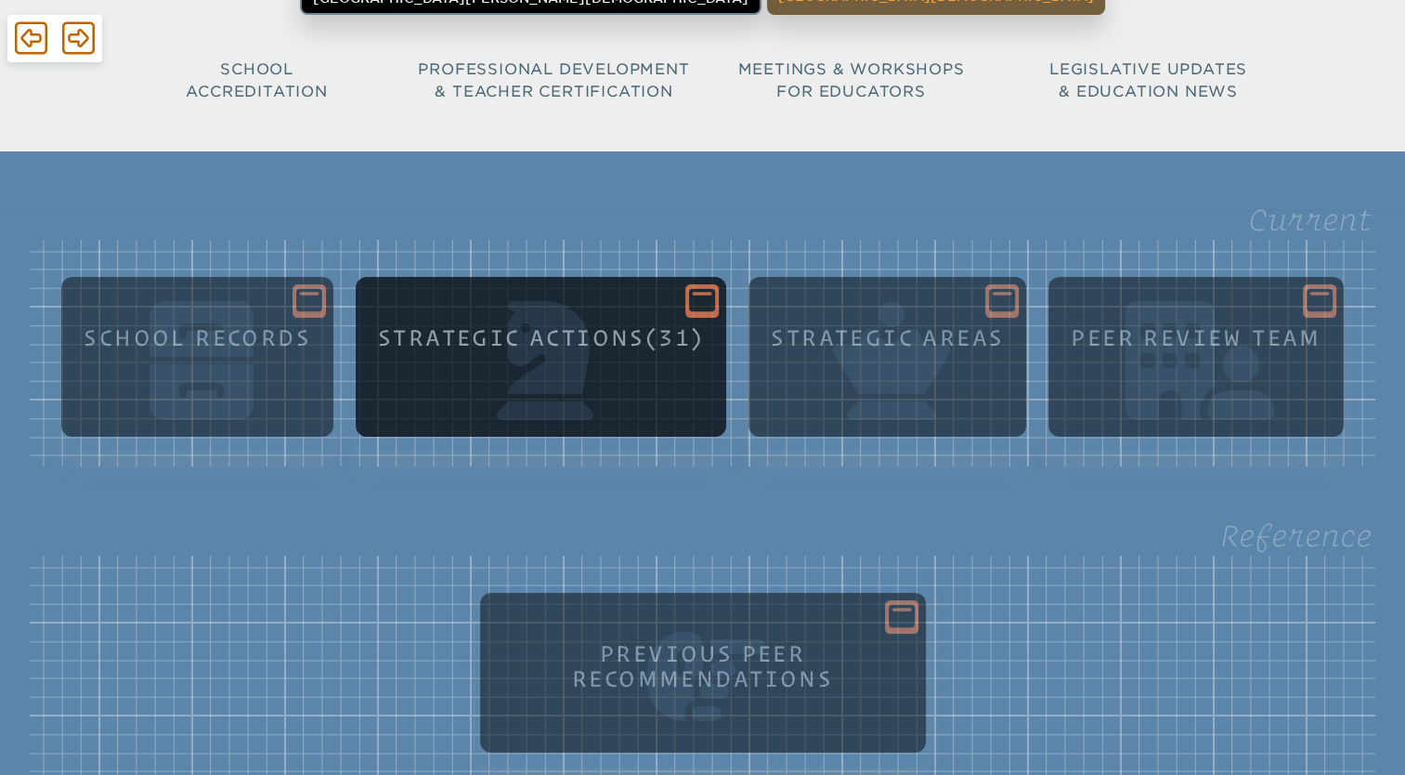
click at [709, 296] on icon at bounding box center [702, 300] width 26 height 23
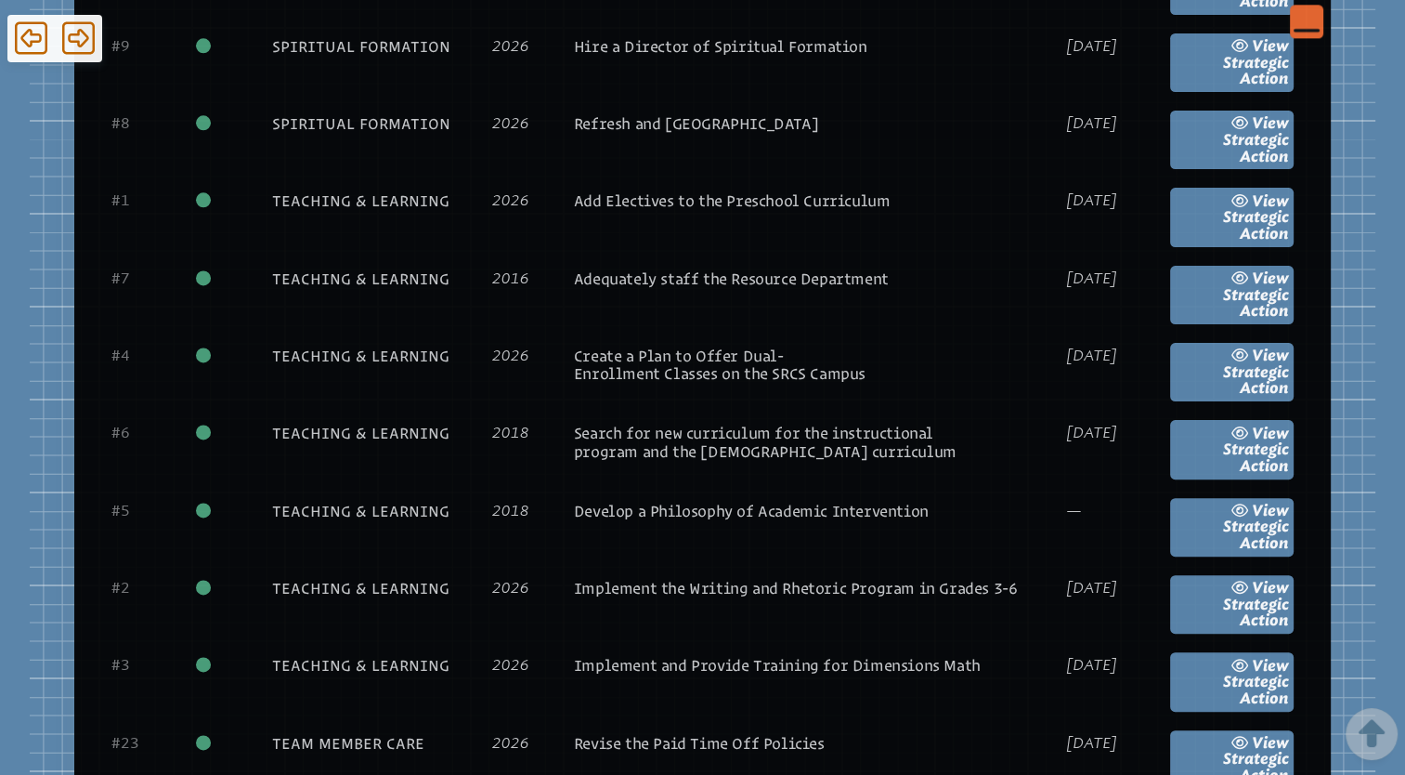
scroll to position [2384, 0]
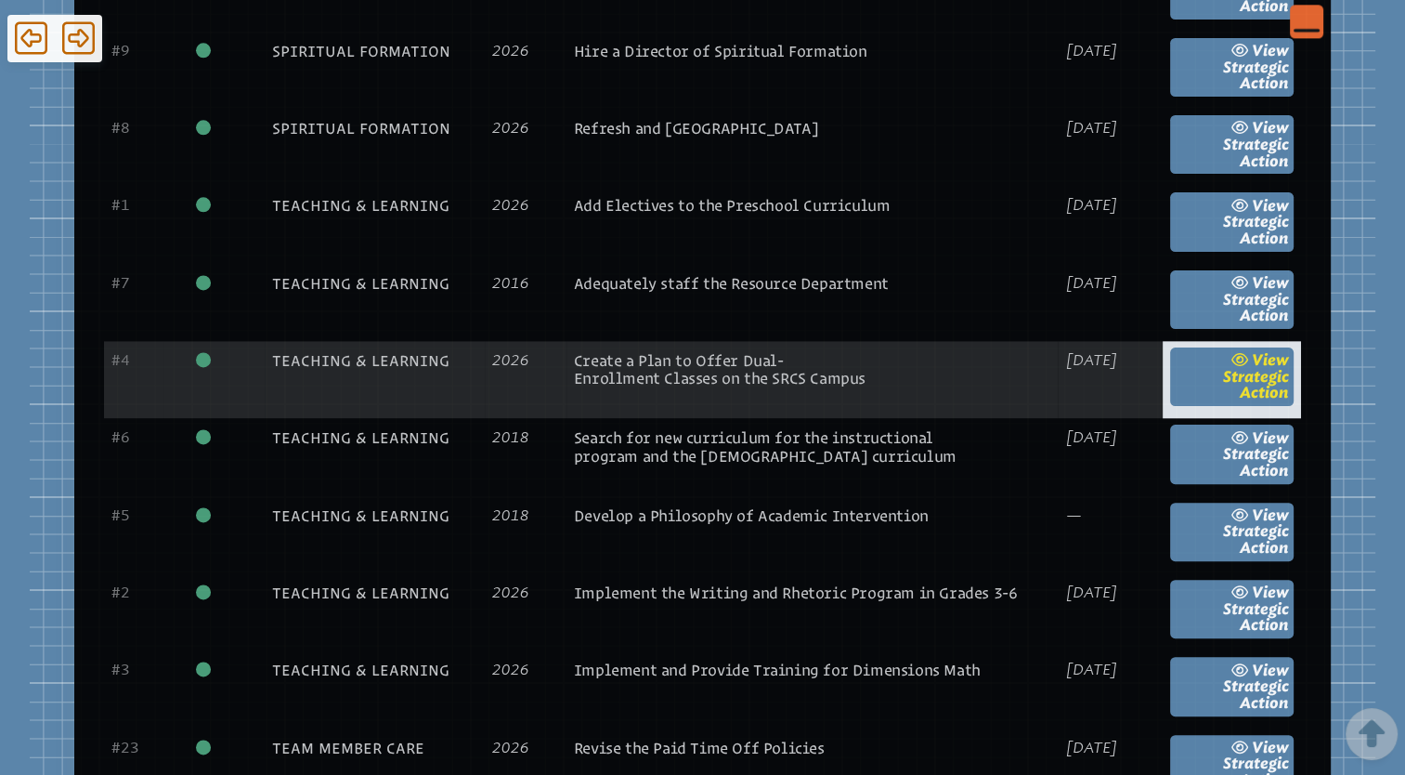
click at [1245, 368] on span "Strategic Action" at bounding box center [1256, 385] width 66 height 34
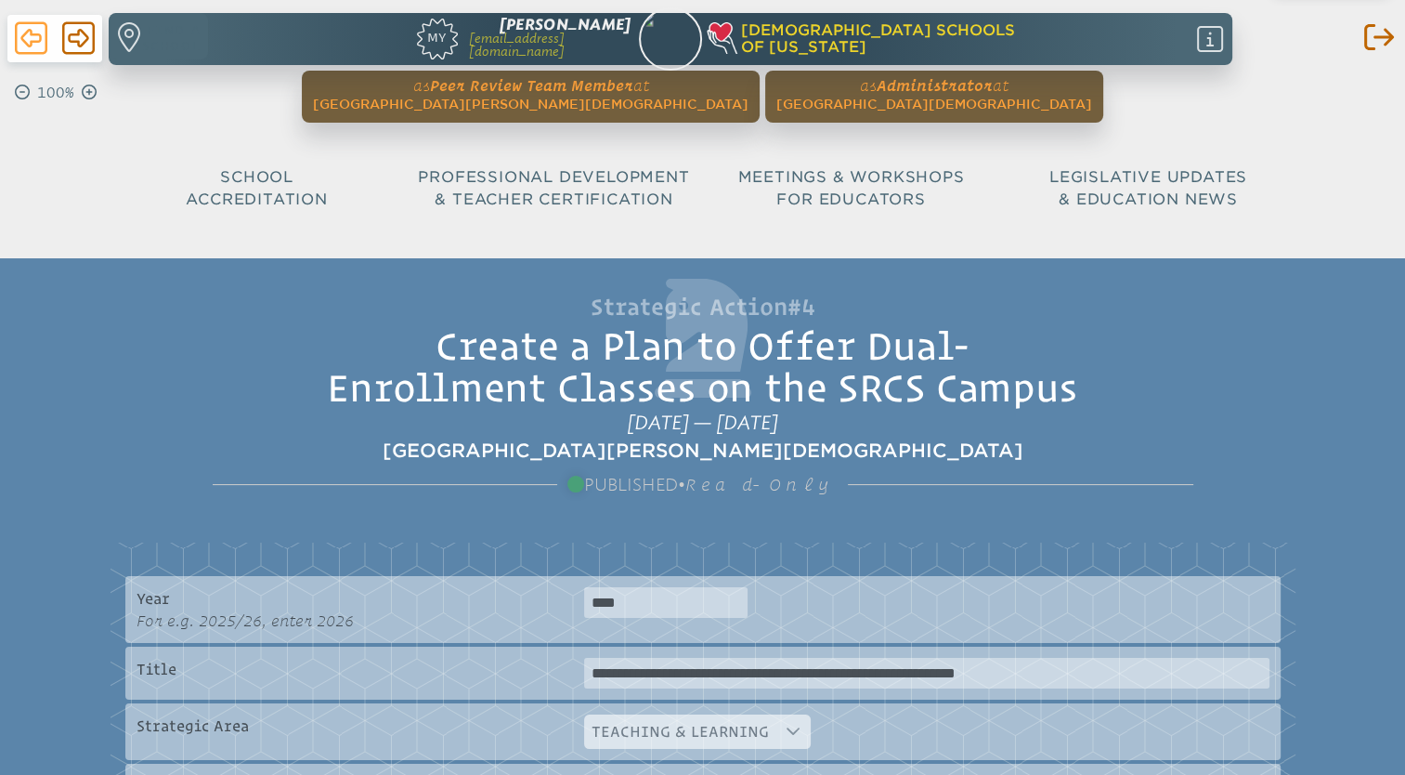
click at [33, 46] on icon at bounding box center [31, 38] width 33 height 37
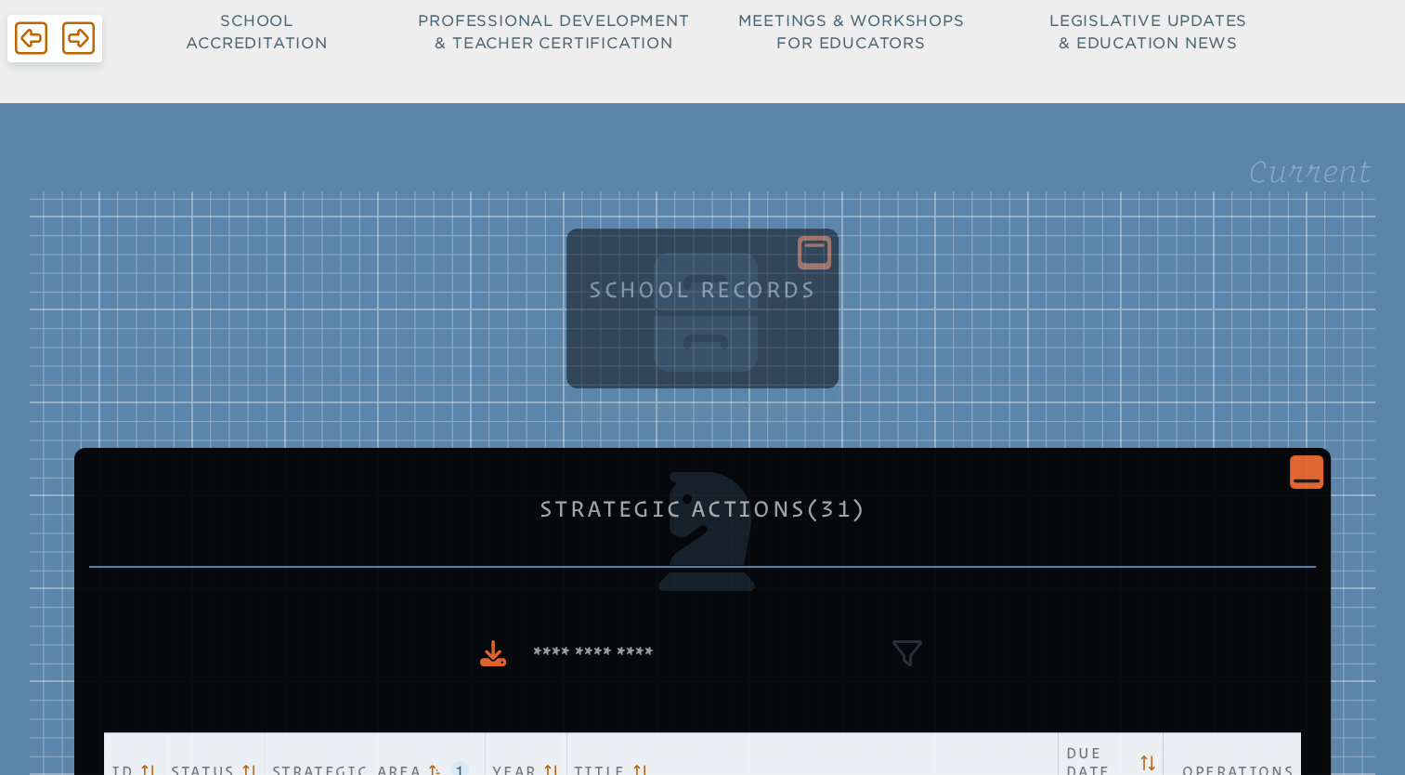
scroll to position [159, 0]
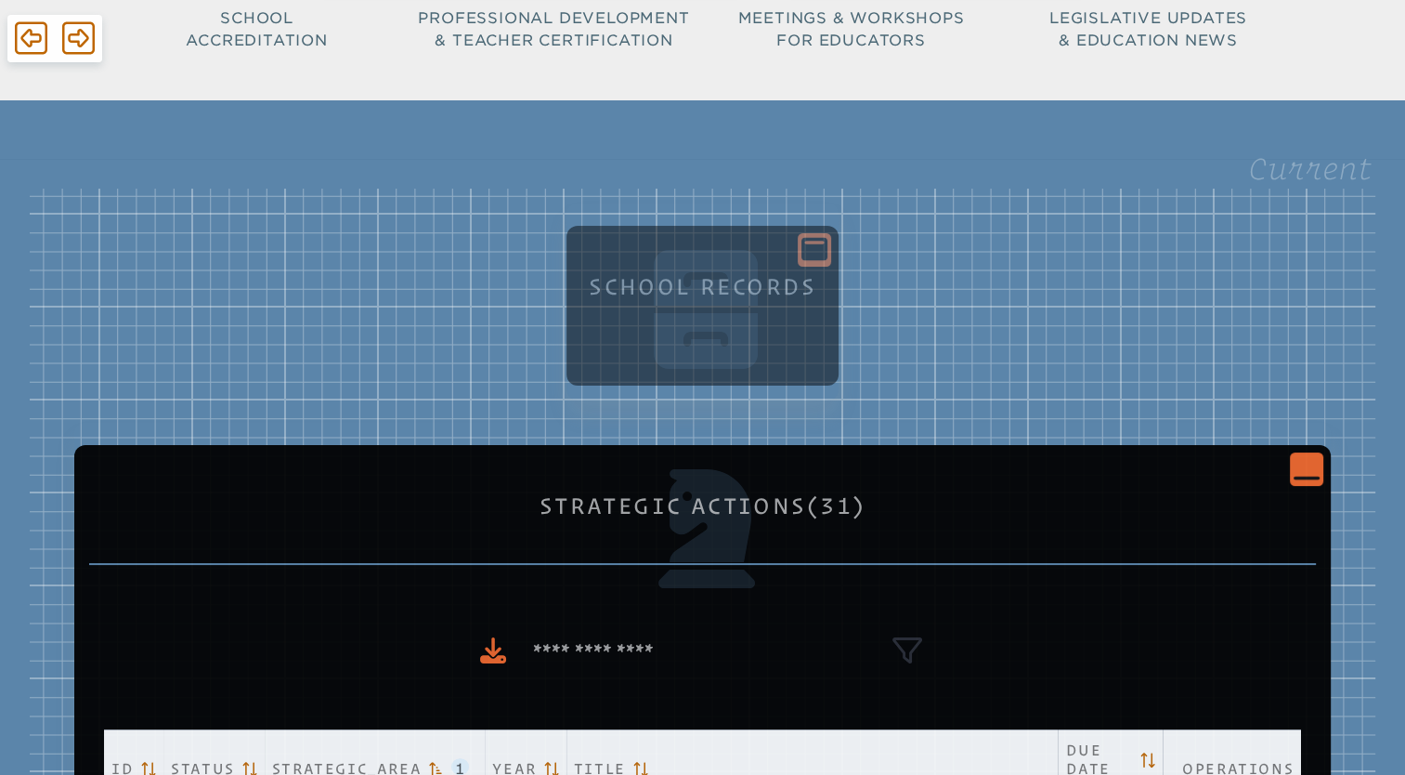
click at [1315, 466] on icon "Close Console" at bounding box center [1307, 468] width 26 height 26
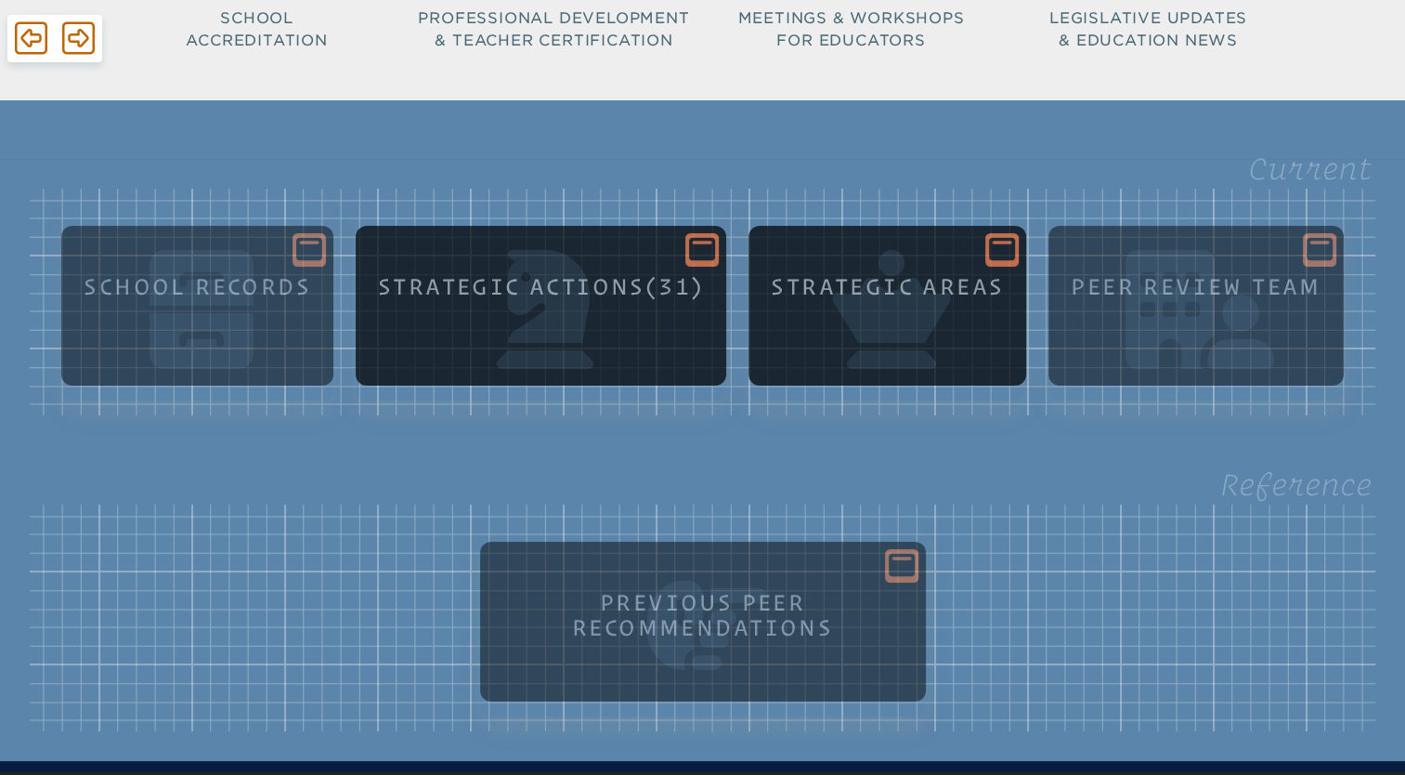
click at [1015, 260] on icon at bounding box center [1002, 249] width 26 height 26
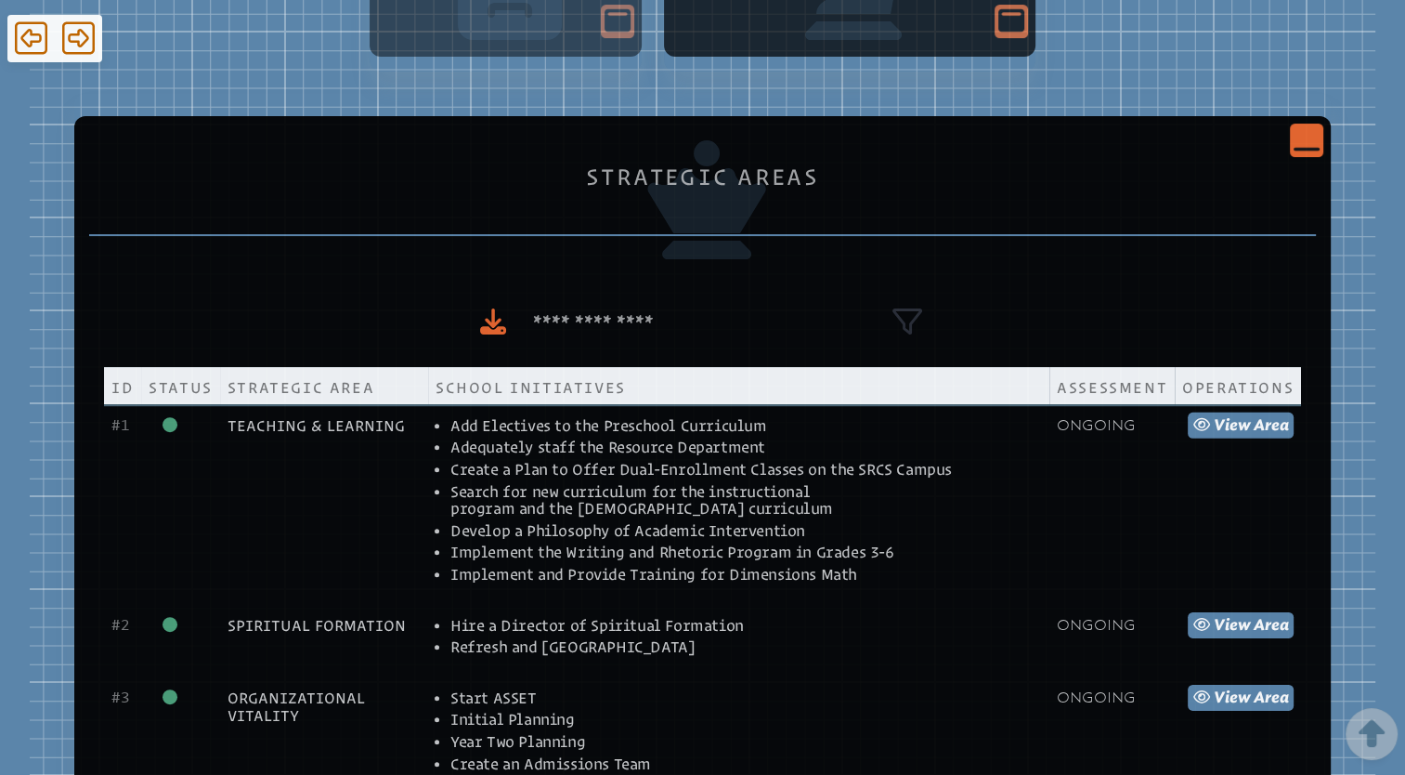
scroll to position [650, 0]
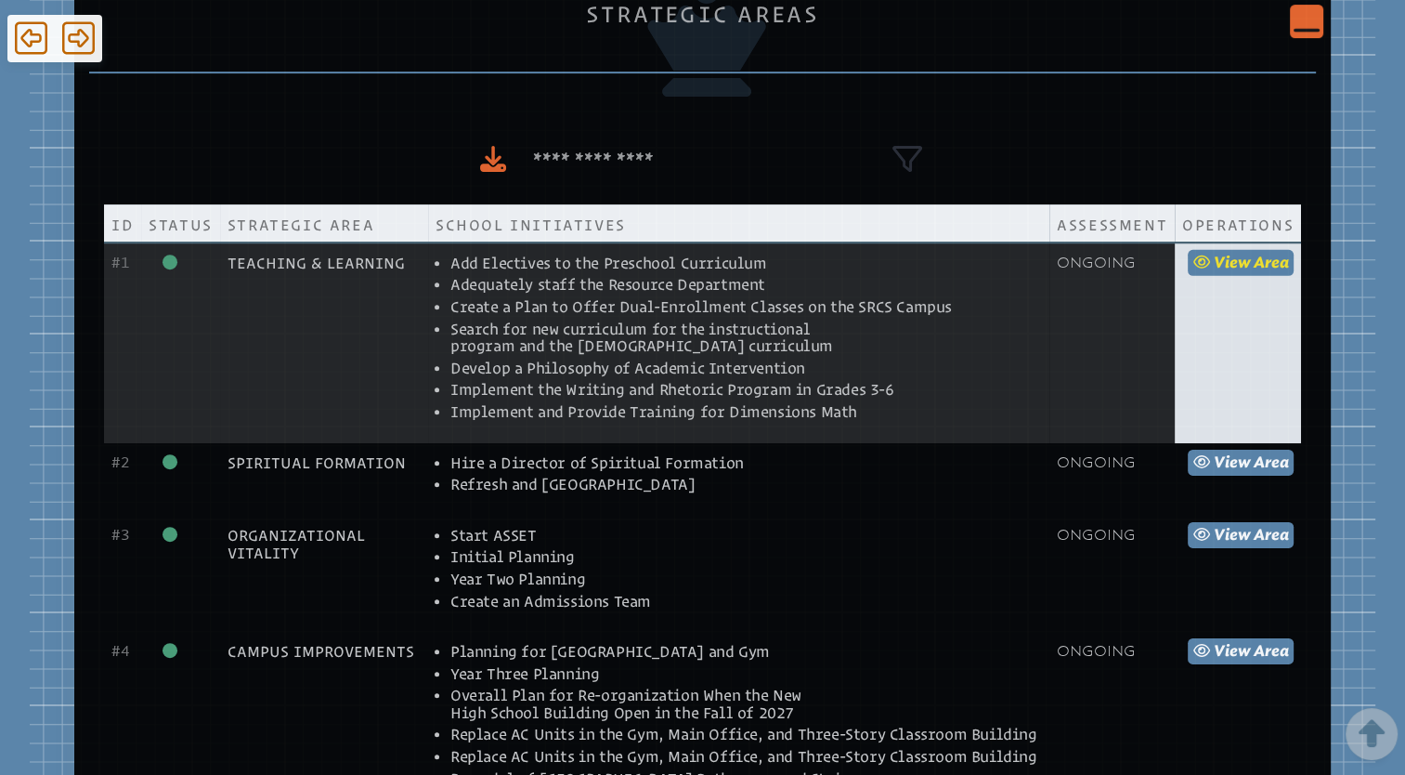
click at [1245, 266] on span "view" at bounding box center [1232, 263] width 37 height 18
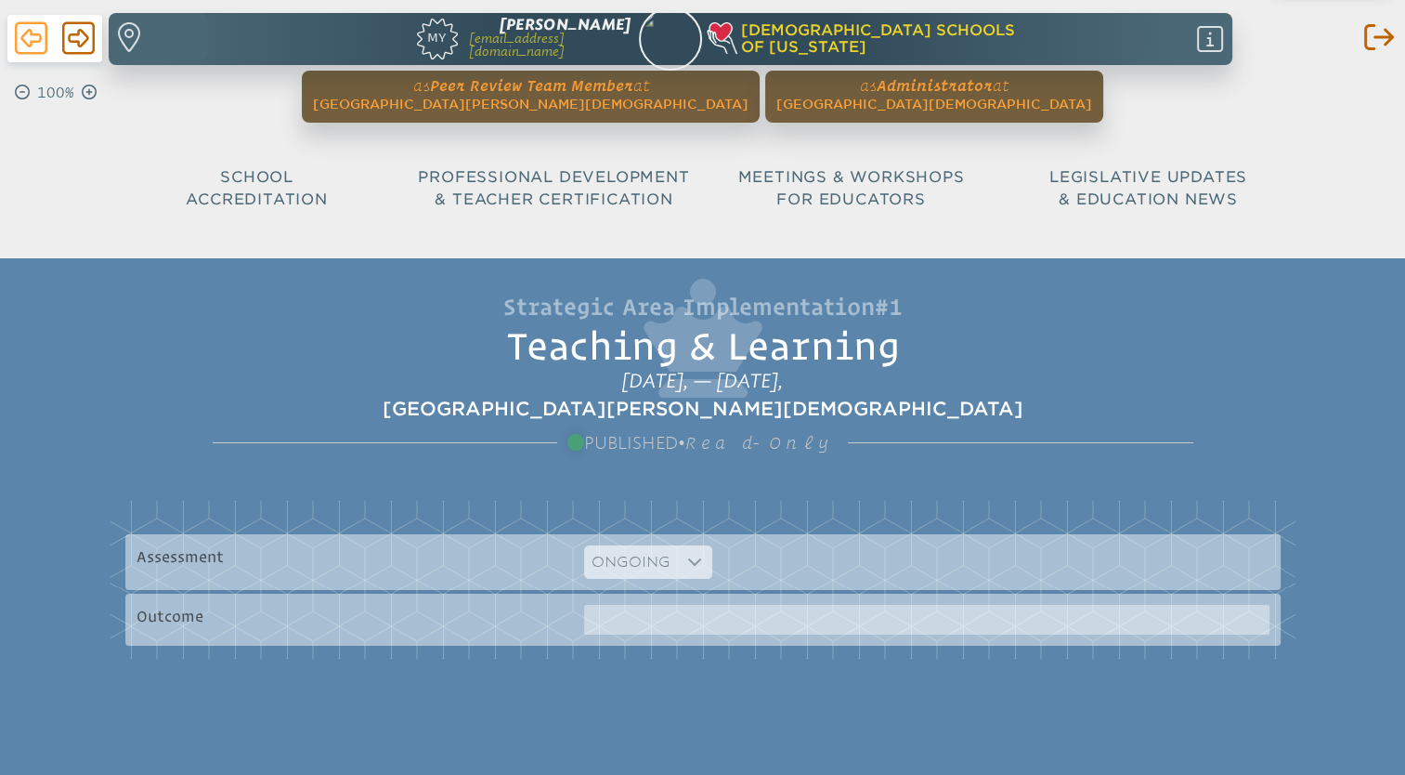
click at [31, 48] on icon at bounding box center [31, 38] width 33 height 37
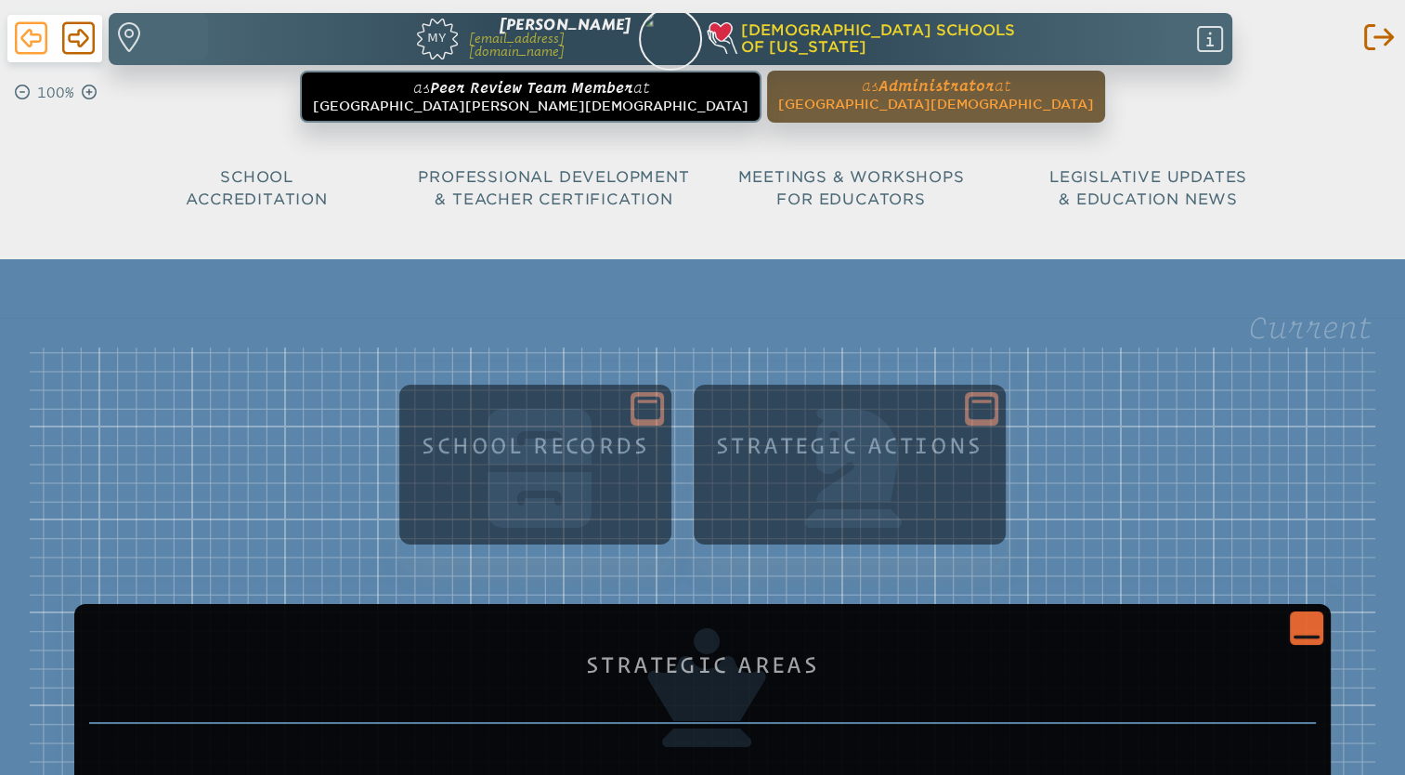
scroll to position [650, 0]
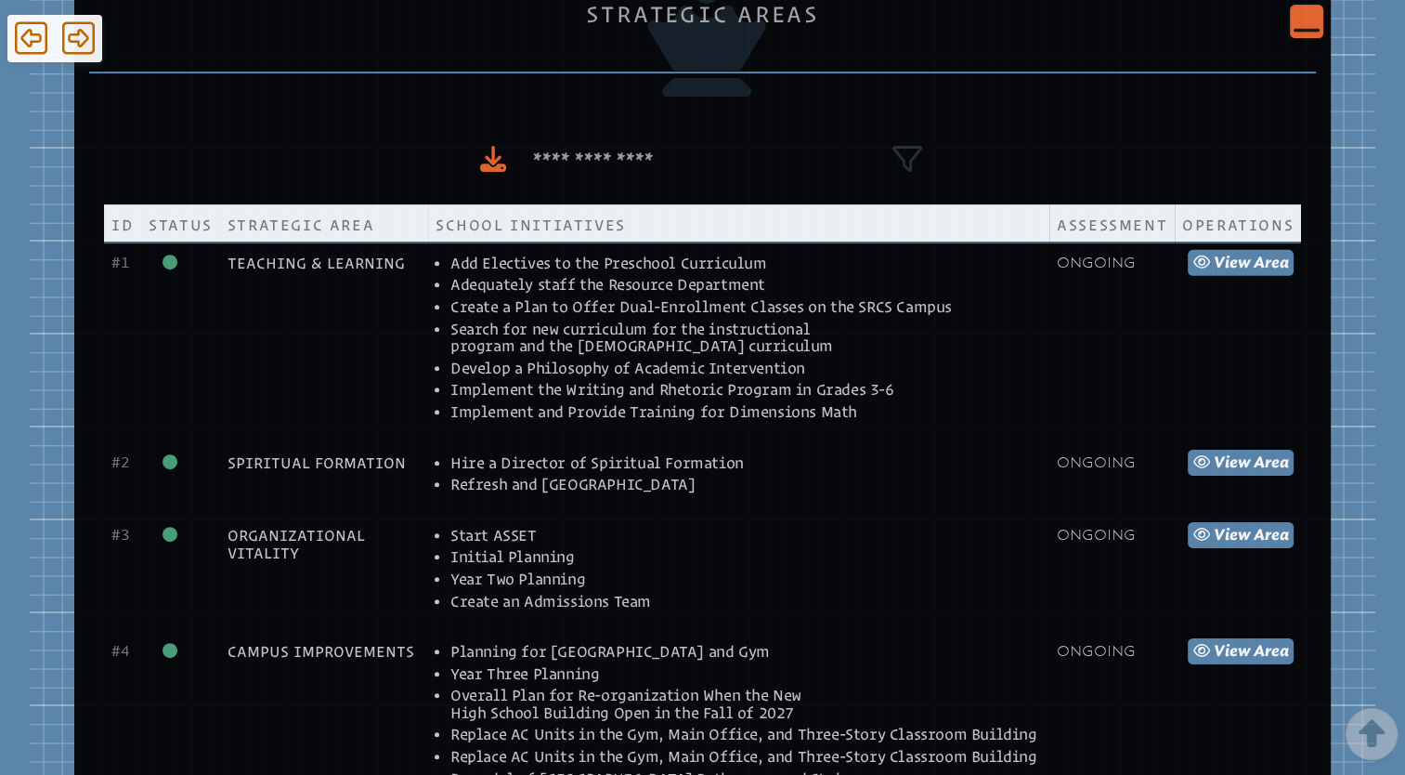
click at [1303, 13] on icon "Close Console" at bounding box center [1307, 21] width 26 height 26
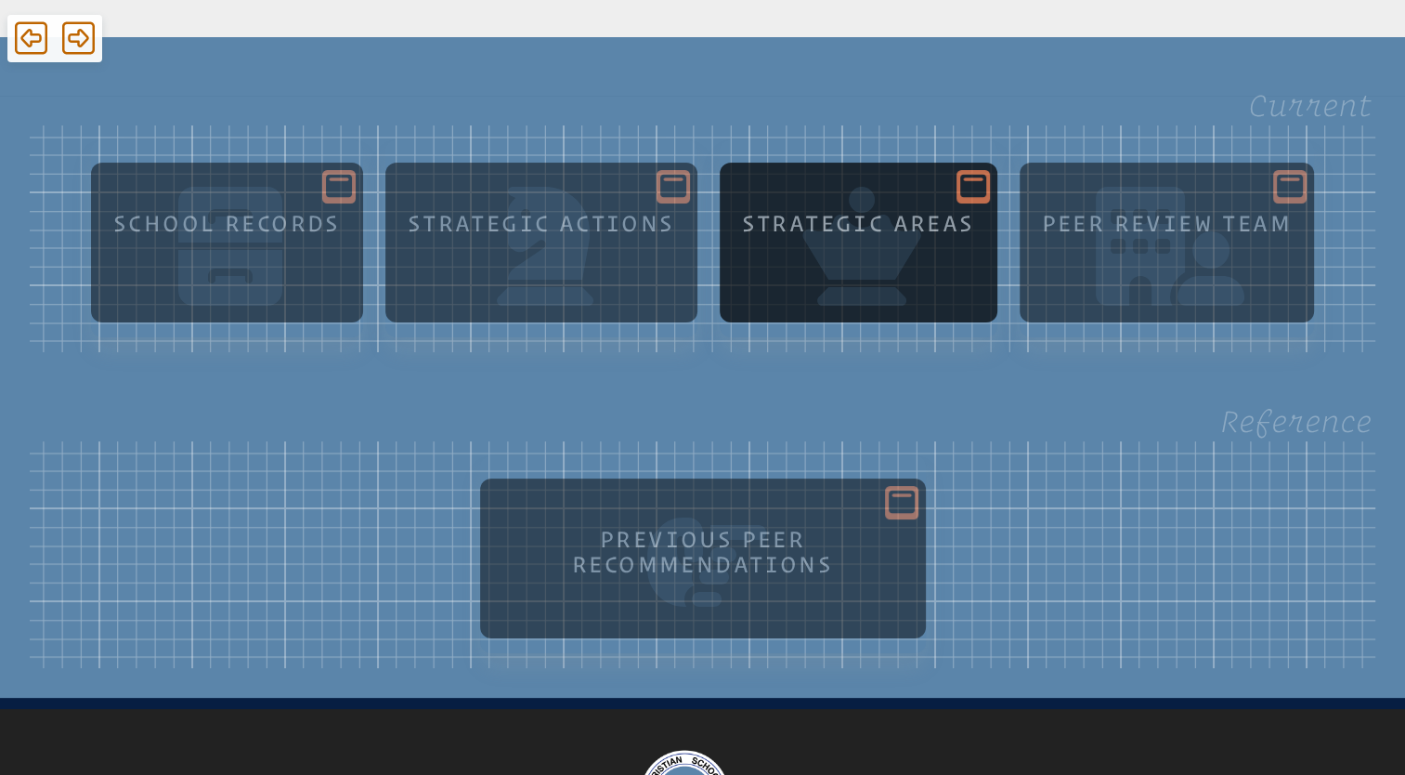
scroll to position [221, 0]
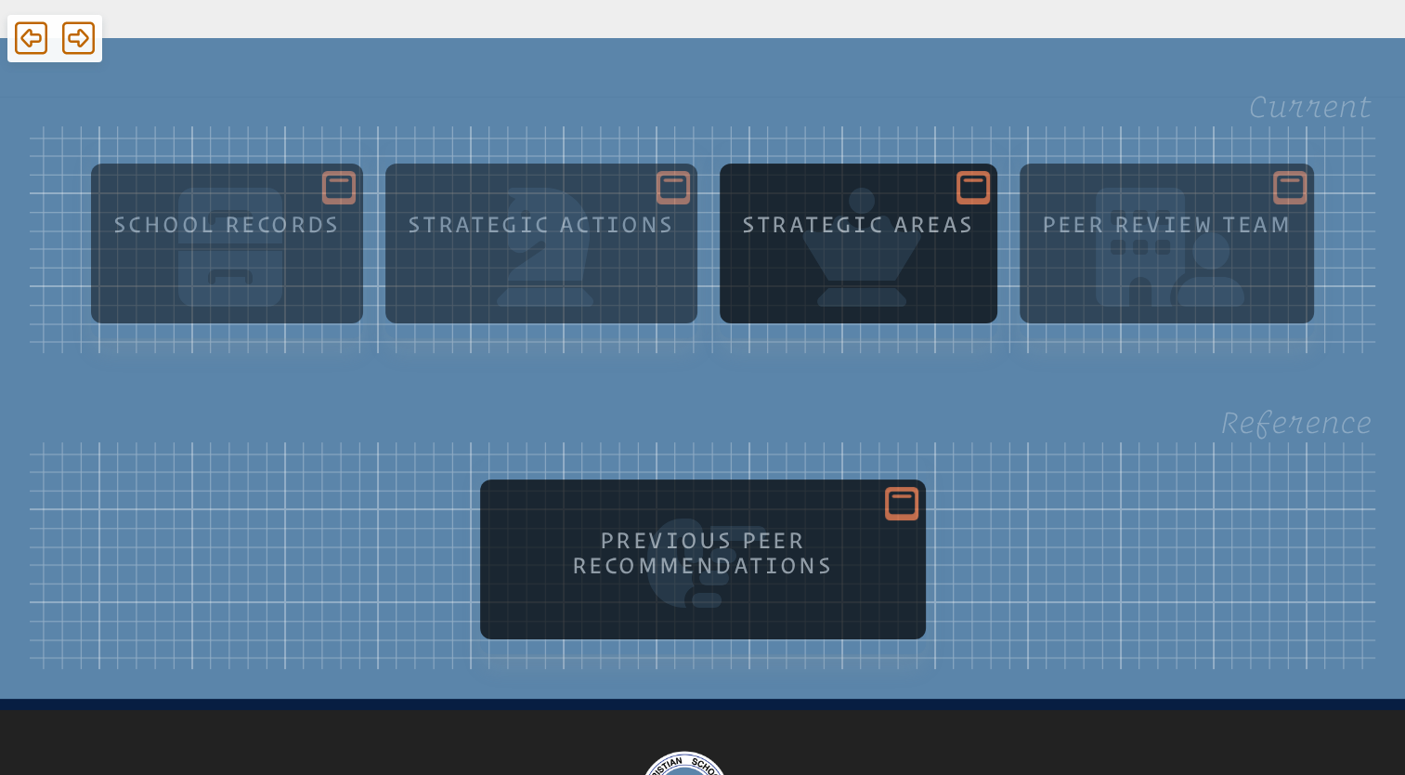
click at [913, 501] on icon at bounding box center [902, 502] width 26 height 23
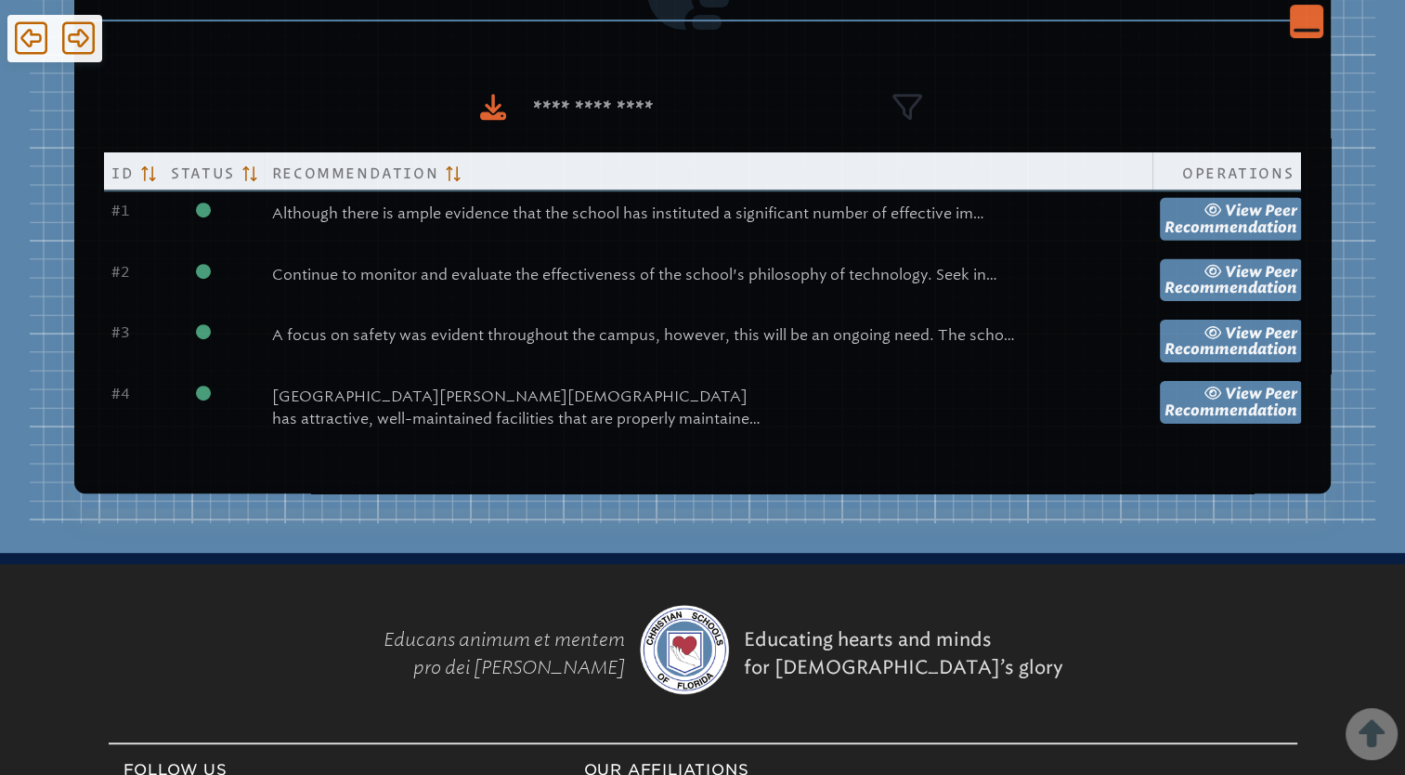
scroll to position [795, 0]
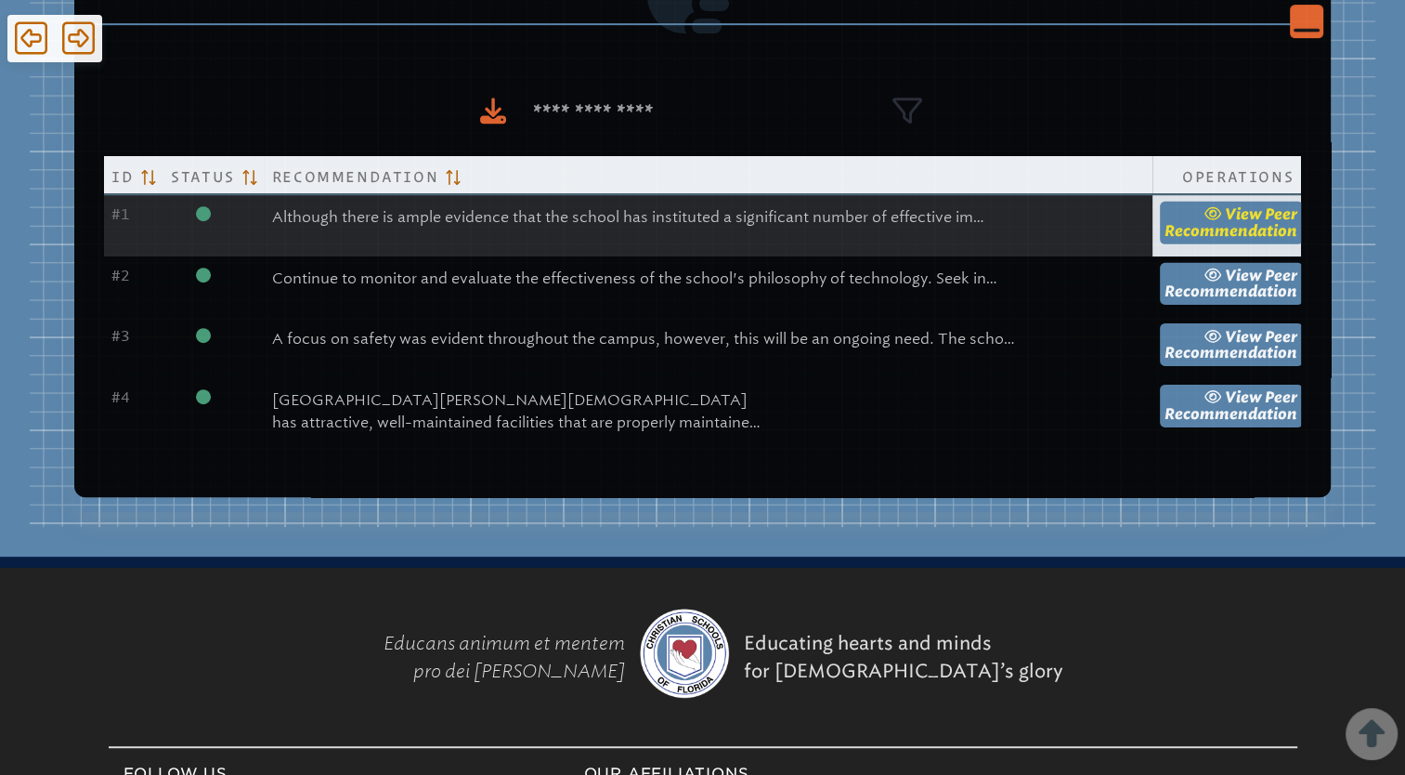
click at [1225, 212] on span "view" at bounding box center [1243, 214] width 37 height 18
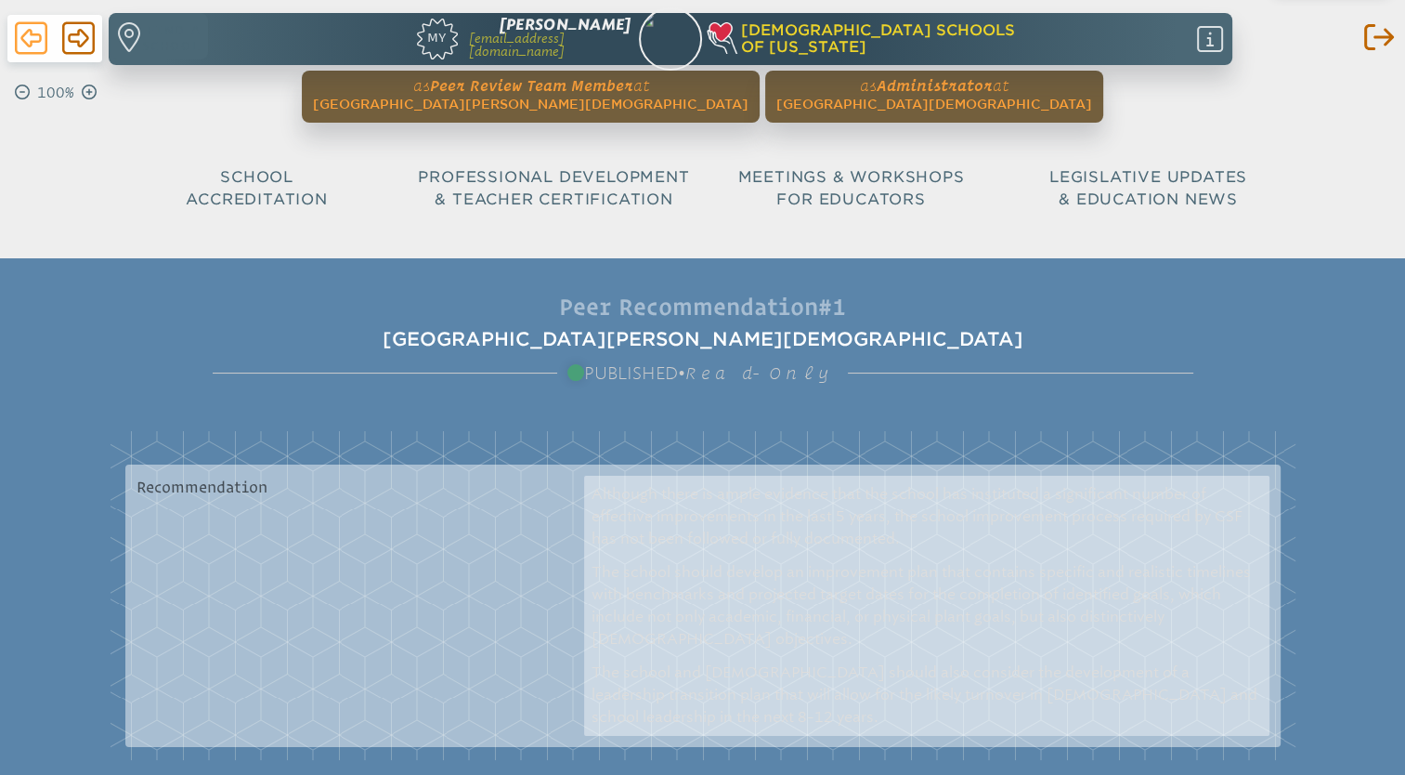
click at [33, 39] on icon at bounding box center [31, 38] width 33 height 37
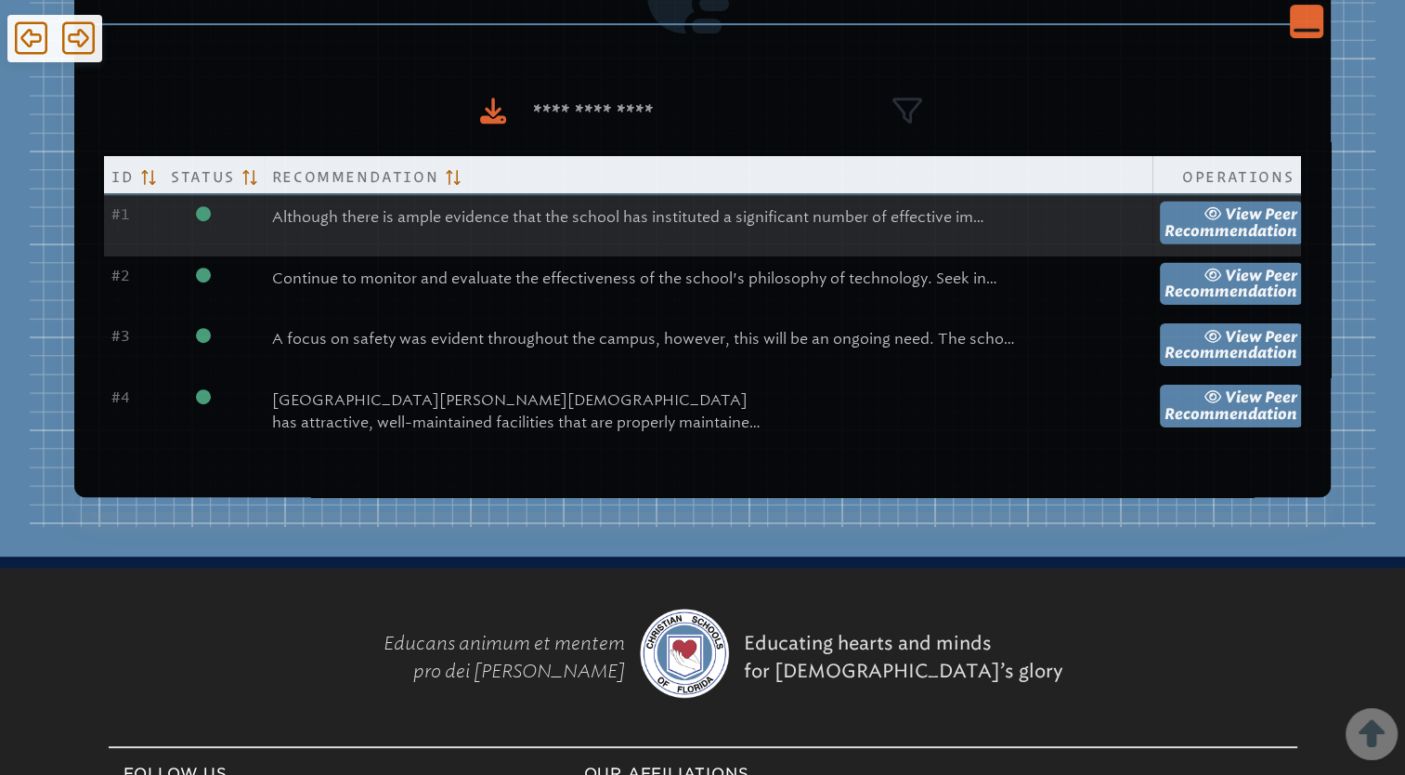
click at [419, 215] on p "Although there is ample evidence that the school has instituted a significant n…" at bounding box center [708, 217] width 873 height 22
click at [163, 220] on td "1" at bounding box center [133, 225] width 59 height 62
click at [477, 221] on p "Although there is ample evidence that the school has instituted a significant n…" at bounding box center [708, 217] width 873 height 22
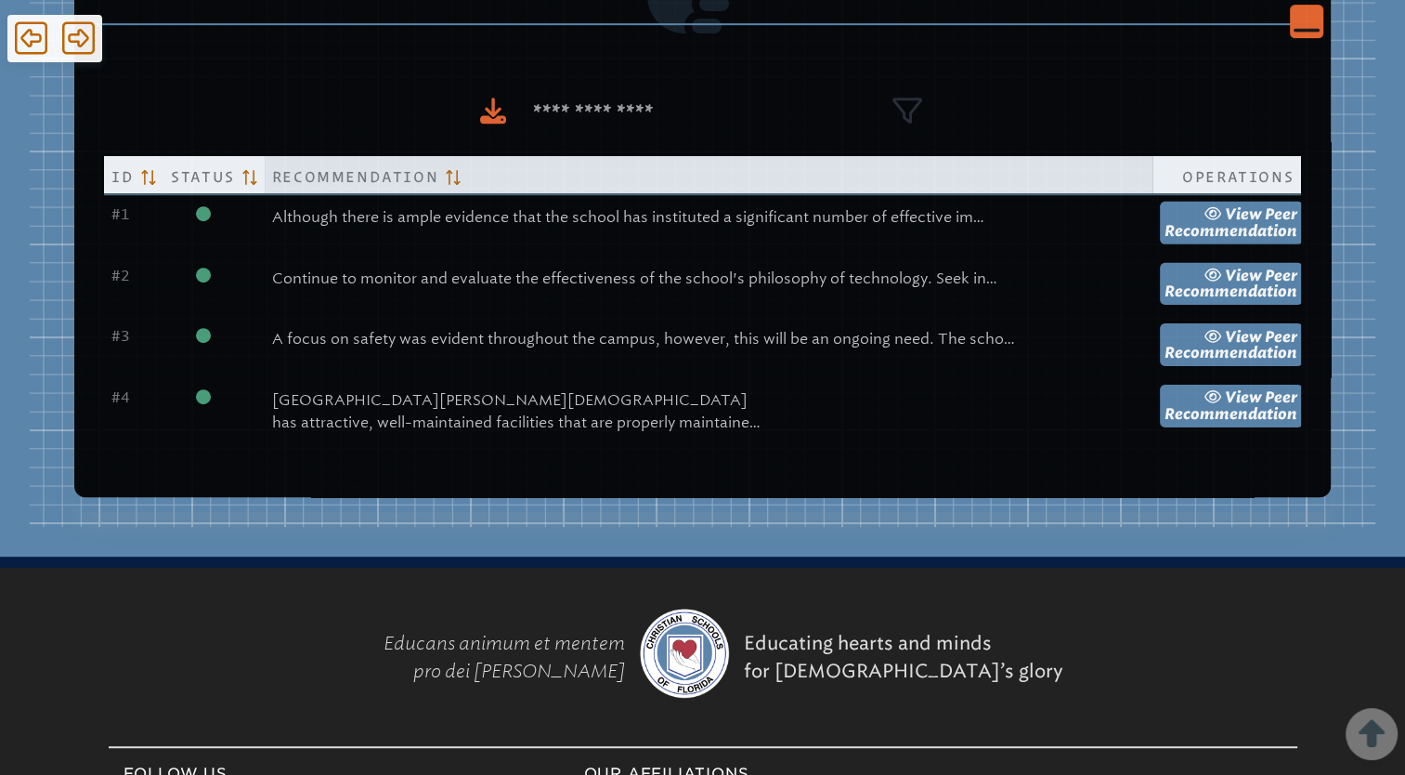
click at [461, 176] on span at bounding box center [449, 174] width 22 height 22
click at [460, 179] on icon at bounding box center [453, 177] width 14 height 15
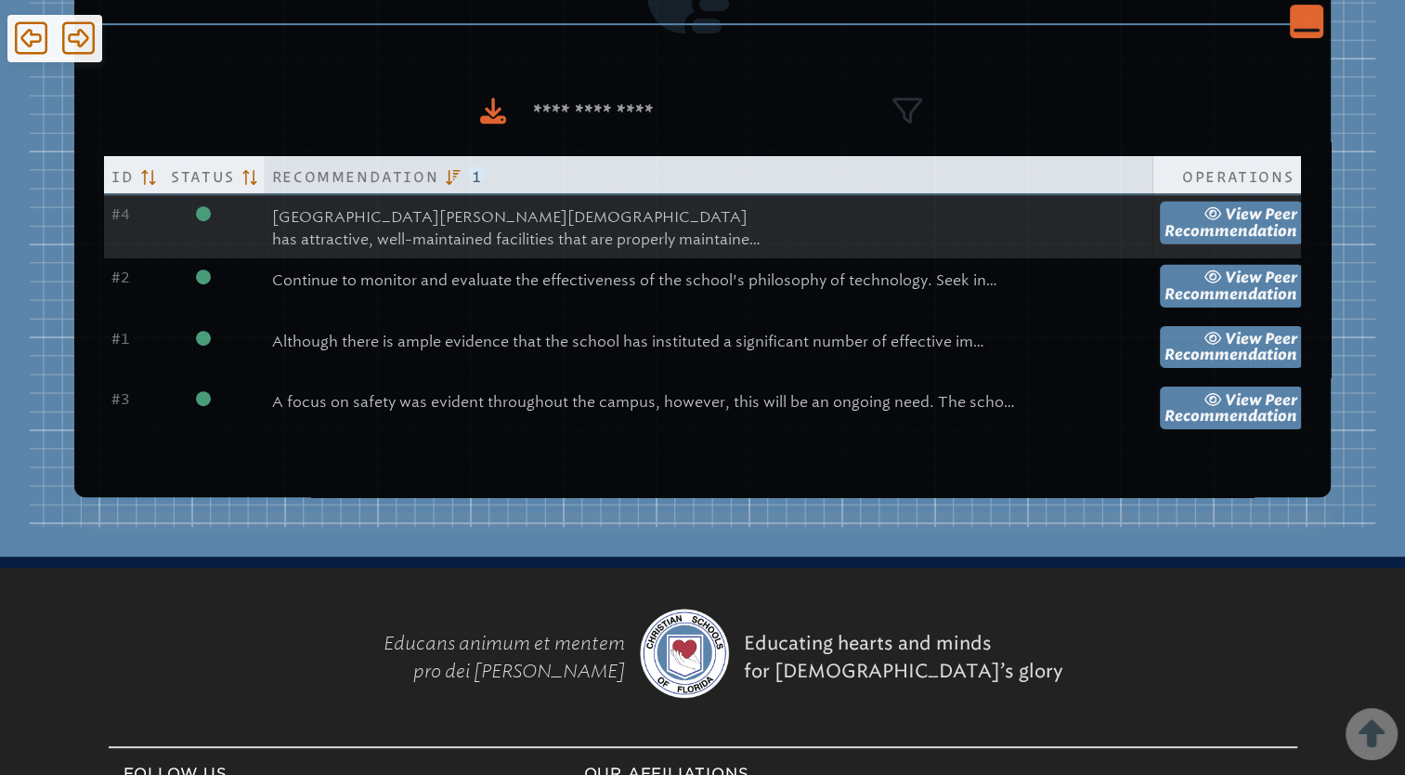
click at [675, 218] on p "[GEOGRAPHIC_DATA][PERSON_NAME][DEMOGRAPHIC_DATA] has attractive, well-maintaine…" at bounding box center [708, 228] width 873 height 45
click at [866, 229] on p "[GEOGRAPHIC_DATA][PERSON_NAME][DEMOGRAPHIC_DATA] has attractive, well-maintaine…" at bounding box center [708, 228] width 873 height 45
click at [1001, 238] on td "[GEOGRAPHIC_DATA][PERSON_NAME][DEMOGRAPHIC_DATA] has attractive, well-maintaine…" at bounding box center [709, 226] width 888 height 64
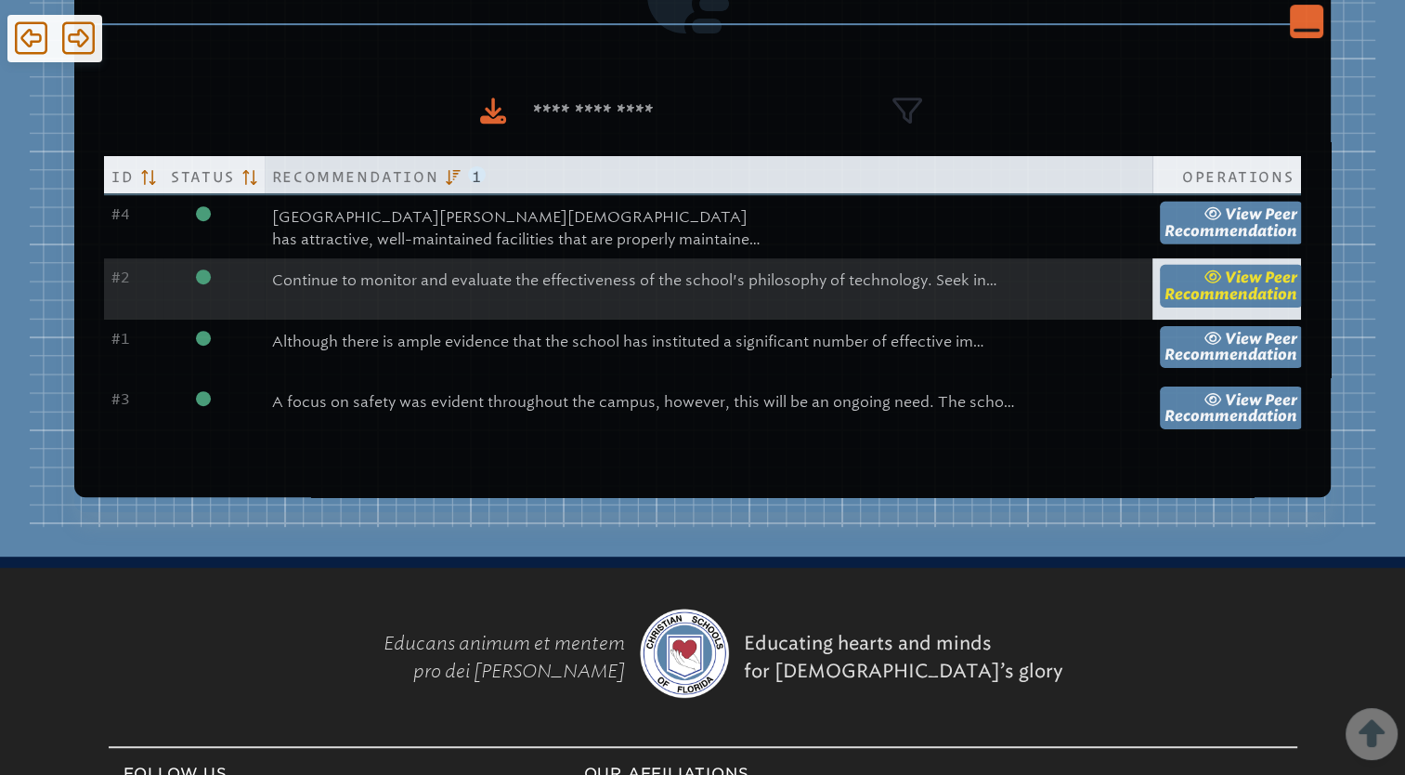
click at [1165, 287] on span "Peer Recommendation" at bounding box center [1231, 285] width 133 height 34
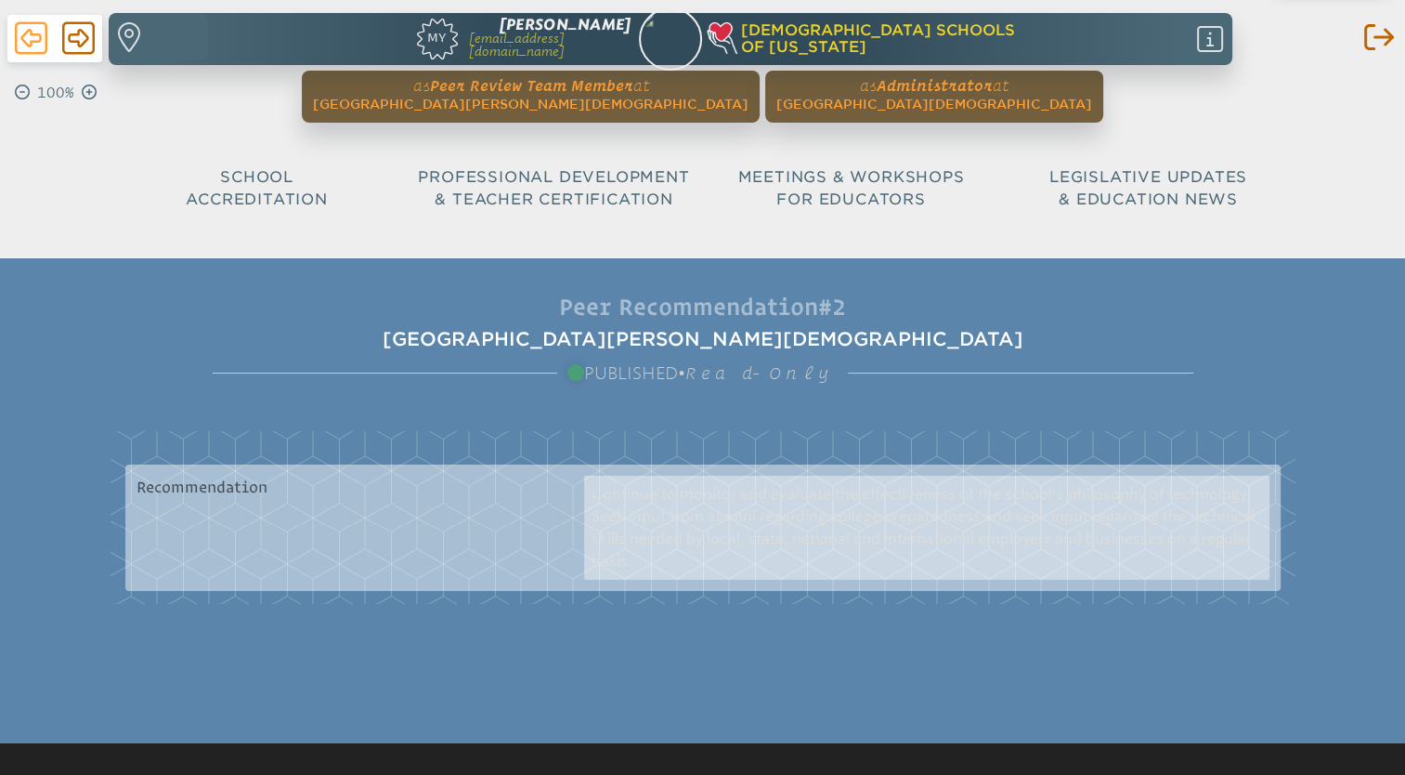
click at [35, 35] on icon at bounding box center [31, 38] width 33 height 33
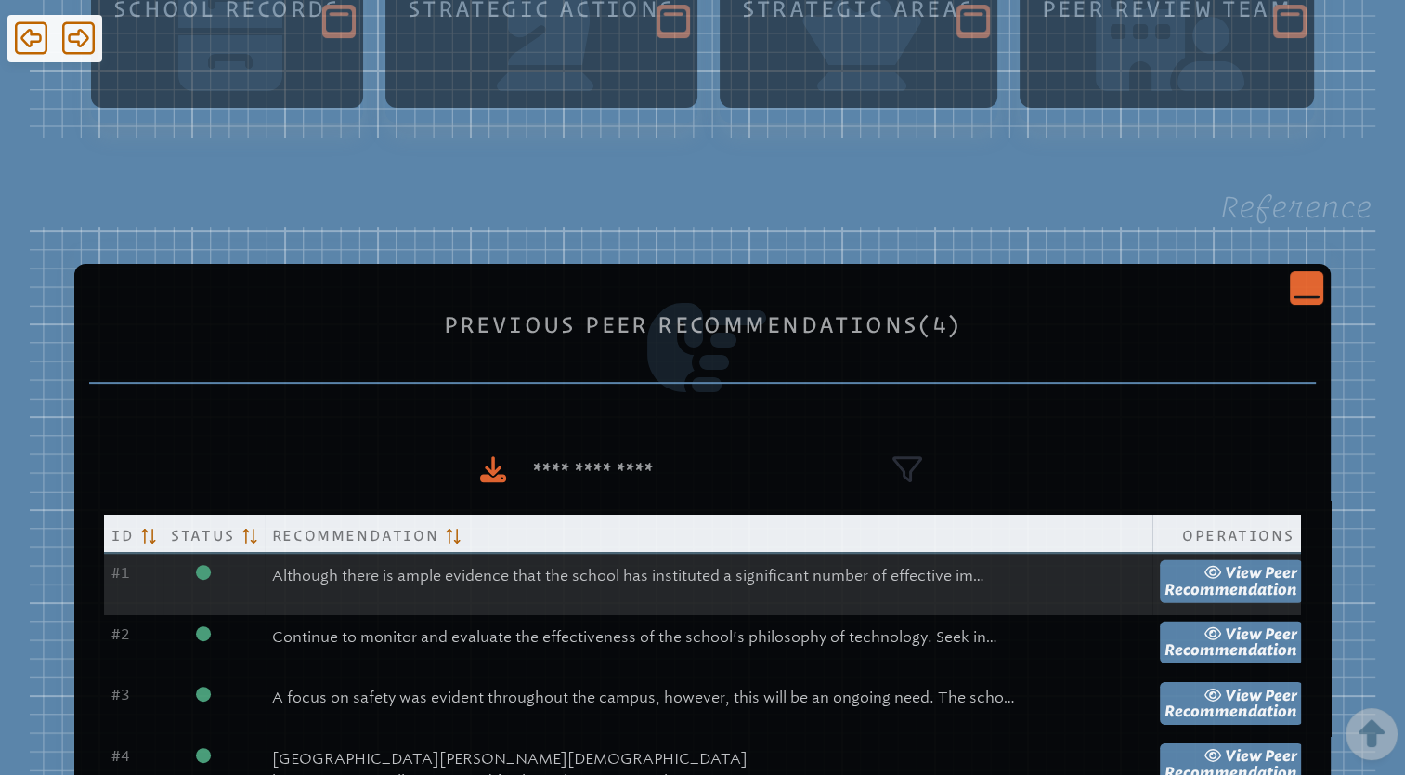
scroll to position [429, 0]
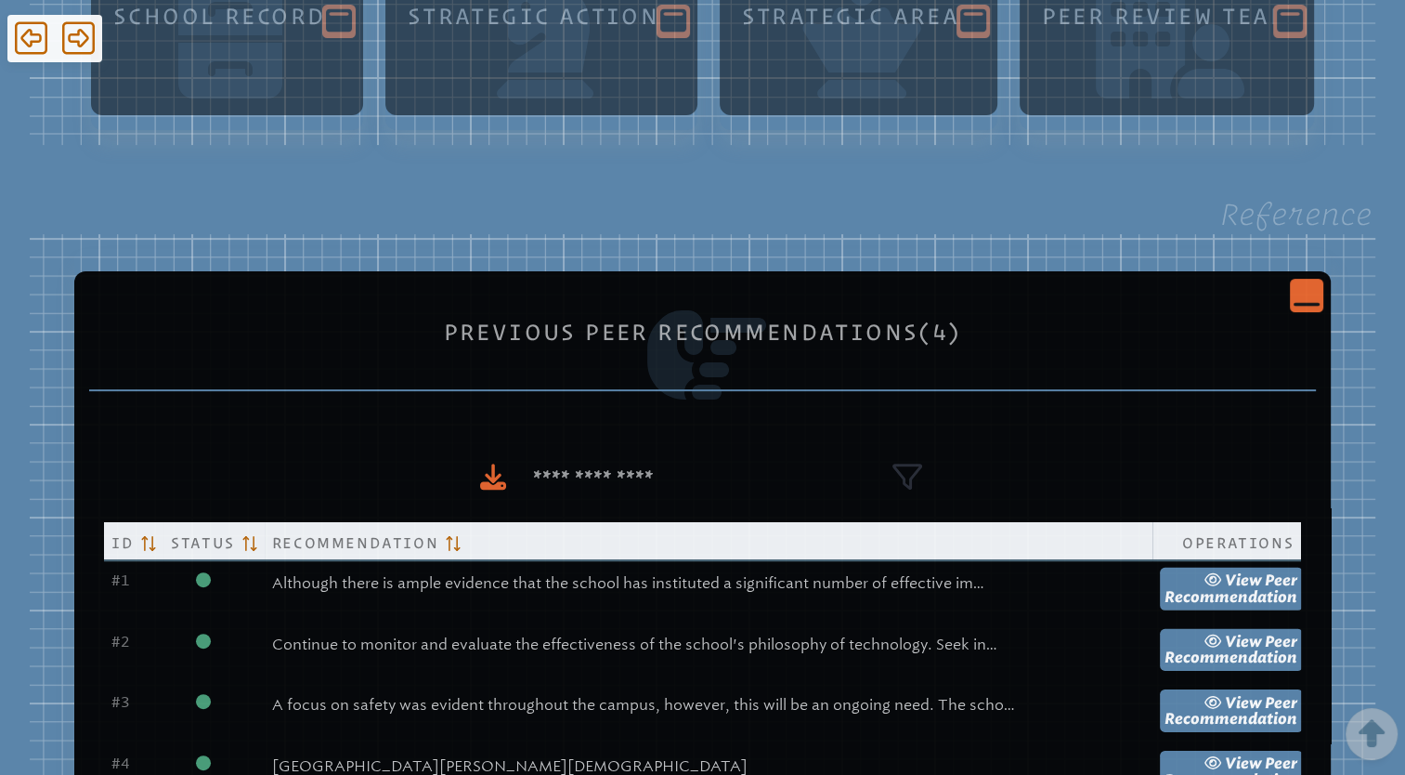
click at [1290, 297] on div "Close Console" at bounding box center [1306, 295] width 33 height 33
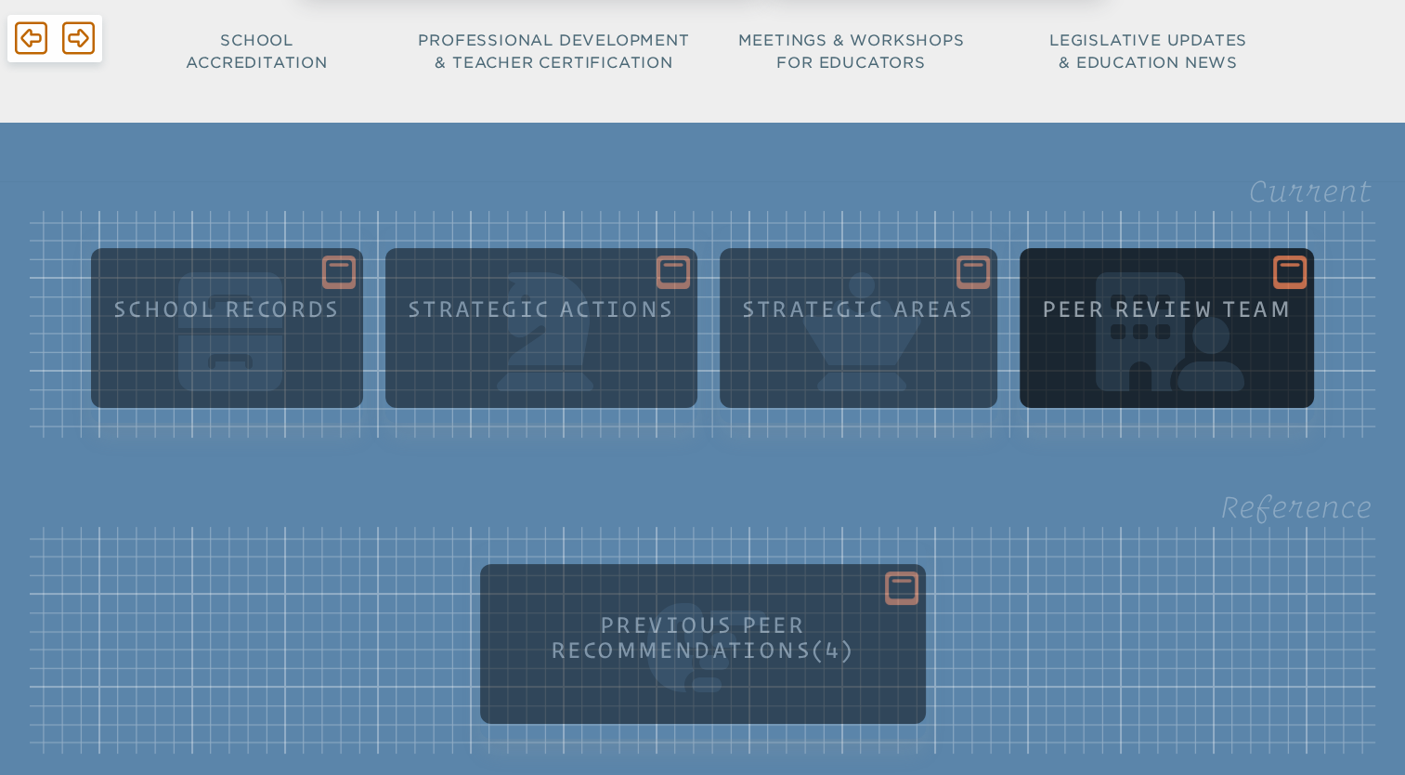
scroll to position [136, 0]
click at [1297, 264] on icon at bounding box center [1290, 272] width 26 height 26
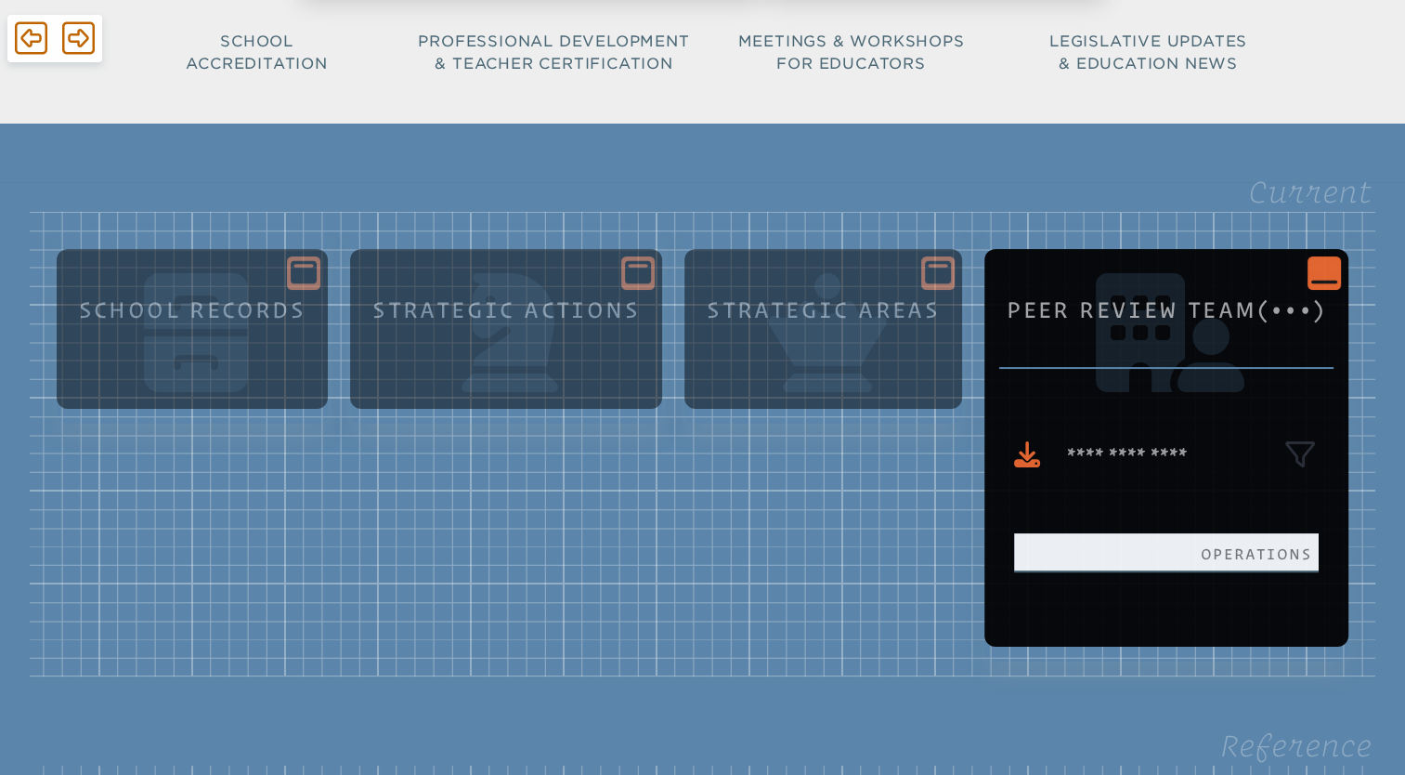
click at [1297, 264] on div "Close Console Peer Review Team (•••) Operations" at bounding box center [1167, 448] width 364 height 398
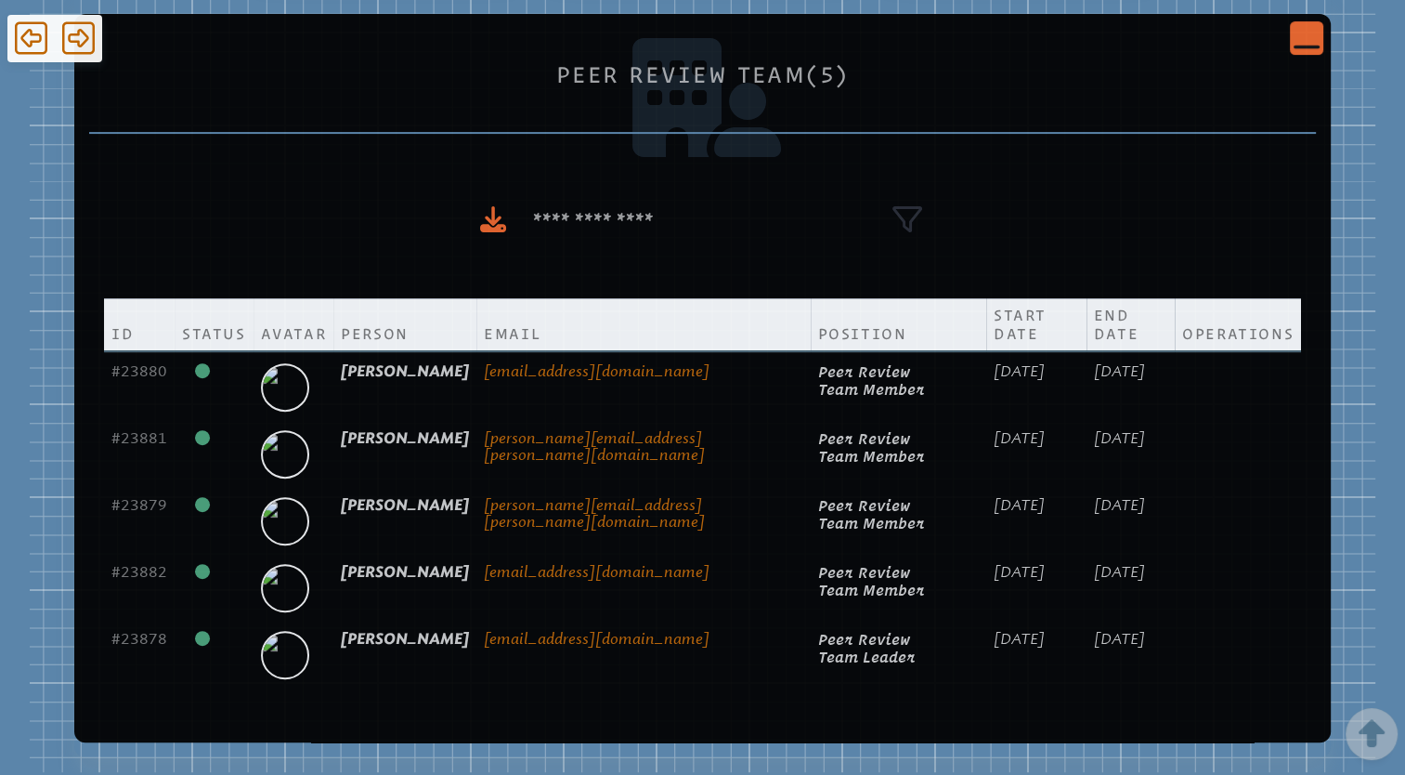
scroll to position [591, 0]
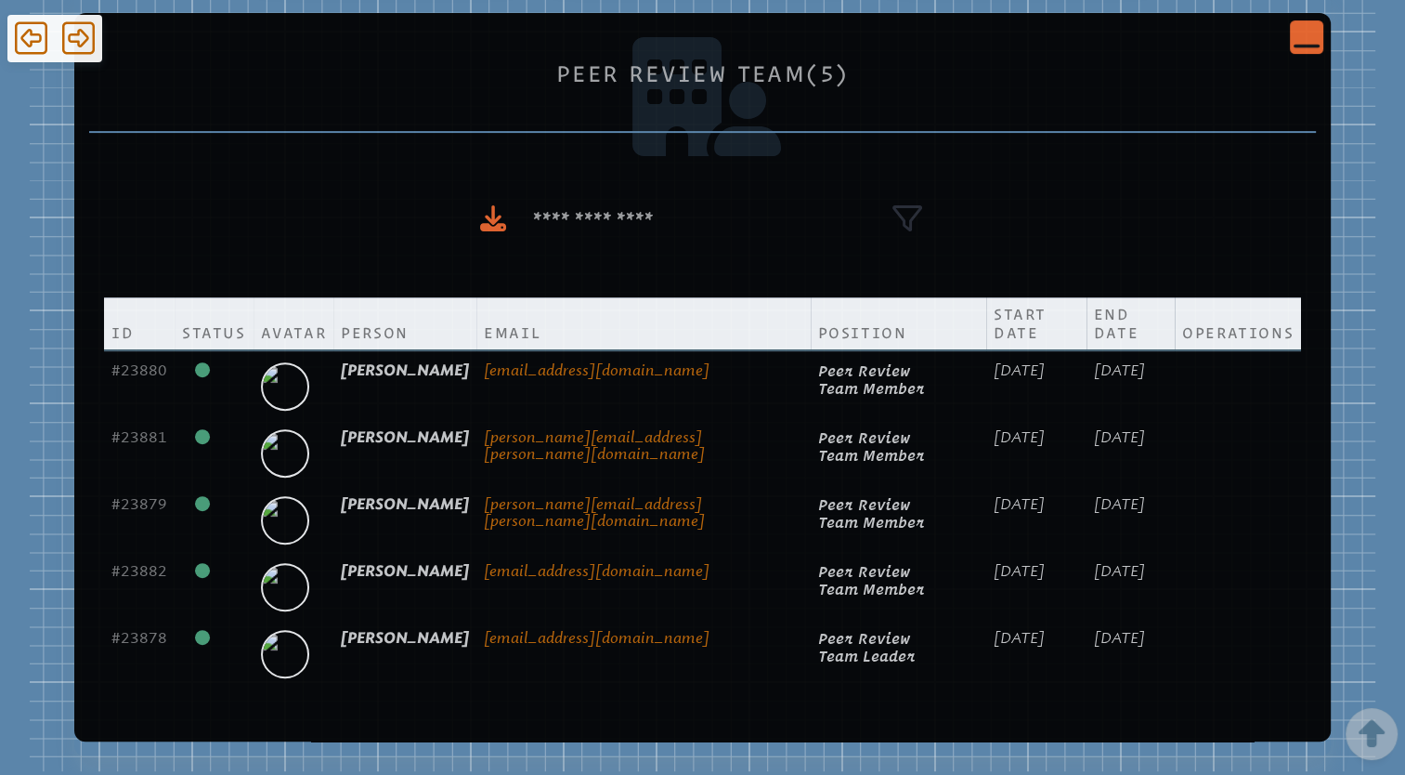
click at [1315, 40] on icon "Close Console" at bounding box center [1307, 36] width 26 height 26
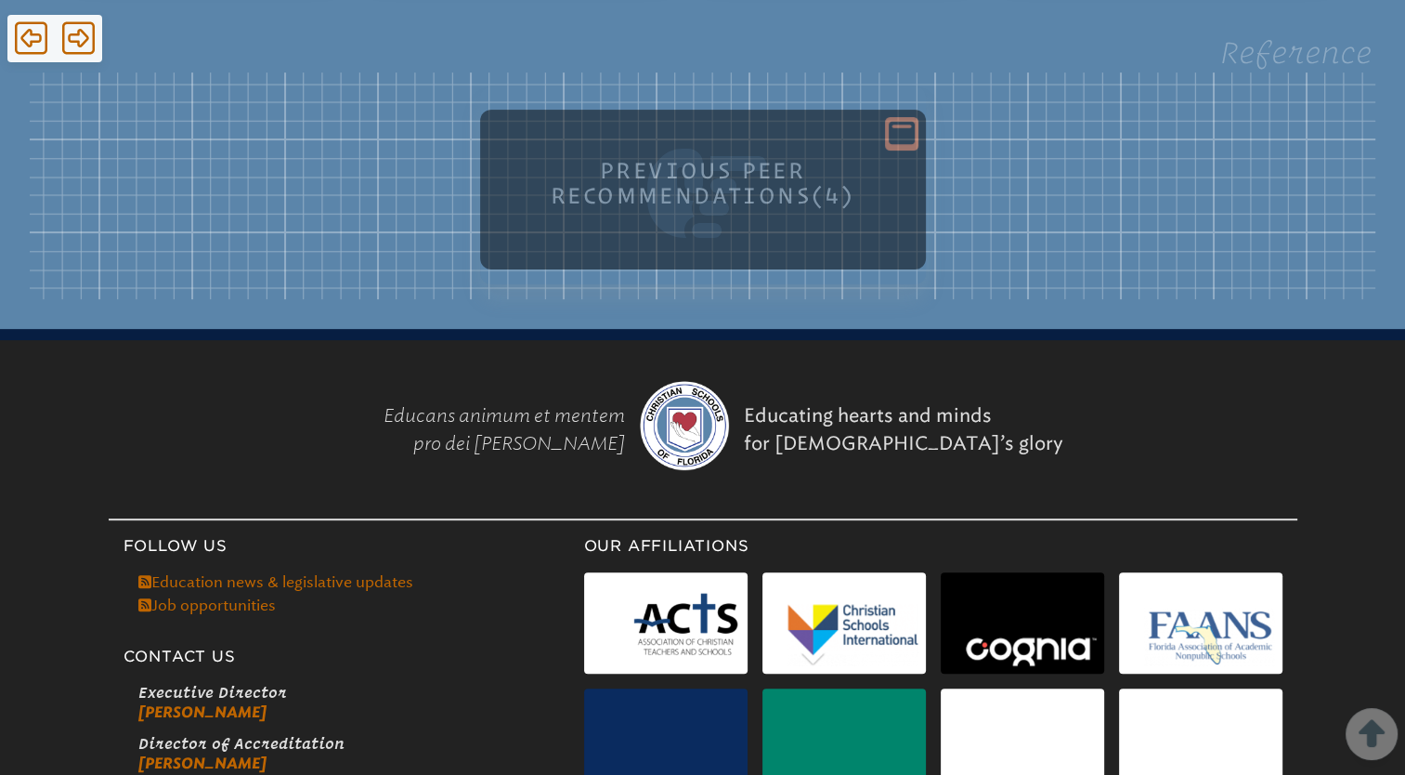
scroll to position [372, 0]
